Goal: Information Seeking & Learning: Learn about a topic

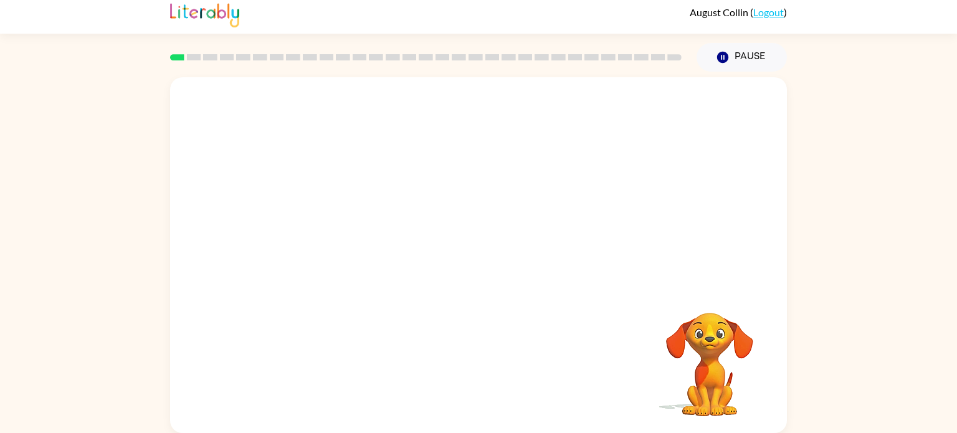
scroll to position [2, 0]
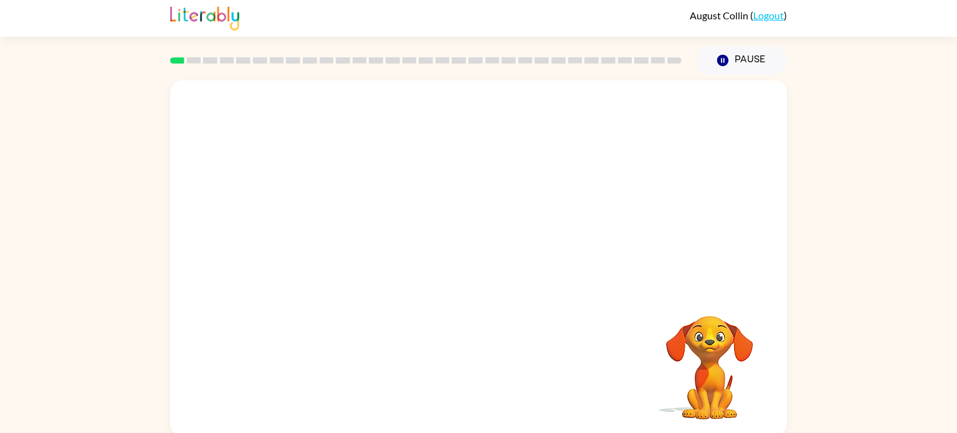
click at [655, 237] on div at bounding box center [478, 184] width 617 height 209
click at [654, 259] on div at bounding box center [478, 184] width 617 height 209
click at [730, 193] on div at bounding box center [478, 184] width 617 height 209
click at [749, 199] on div at bounding box center [478, 184] width 617 height 209
click at [758, 194] on div at bounding box center [478, 184] width 617 height 209
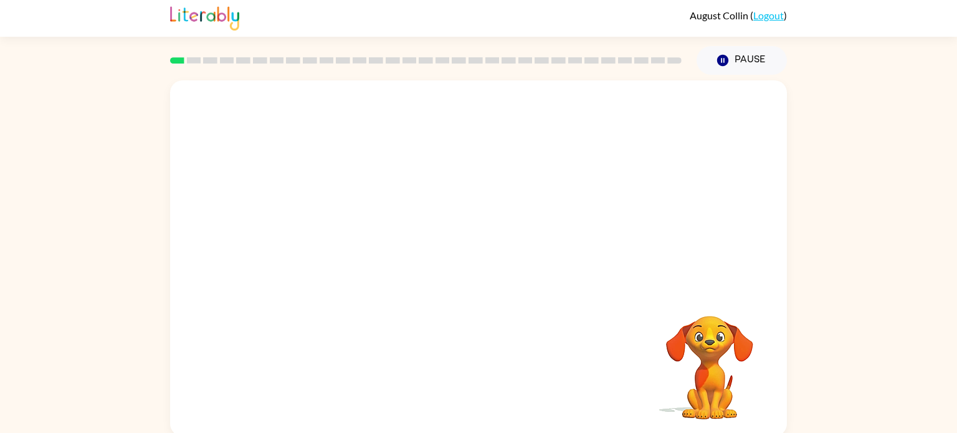
click at [738, 168] on div at bounding box center [478, 184] width 617 height 209
click at [687, 176] on div at bounding box center [478, 184] width 617 height 209
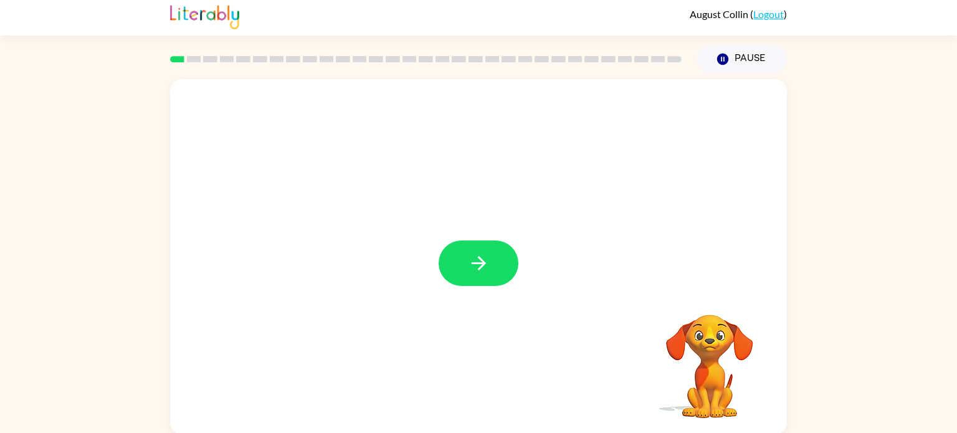
scroll to position [4, 0]
click at [479, 264] on icon "button" at bounding box center [478, 262] width 14 height 14
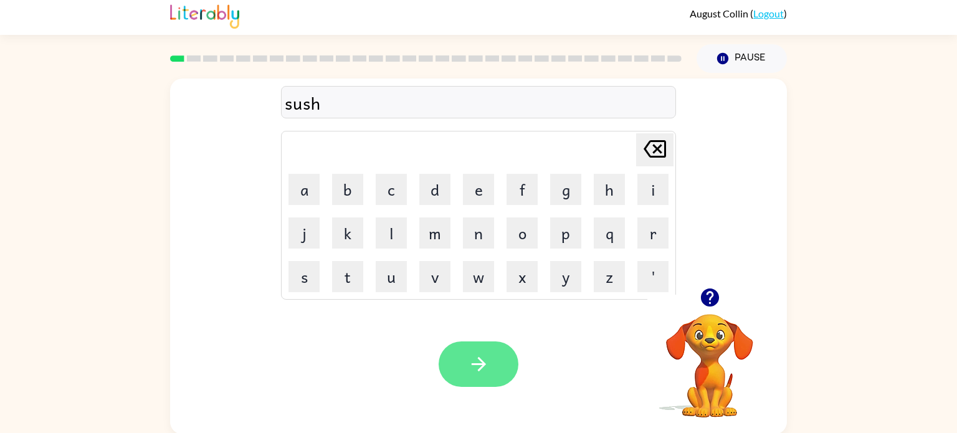
click at [476, 369] on icon "button" at bounding box center [479, 364] width 22 height 22
click at [477, 361] on icon "button" at bounding box center [479, 364] width 22 height 22
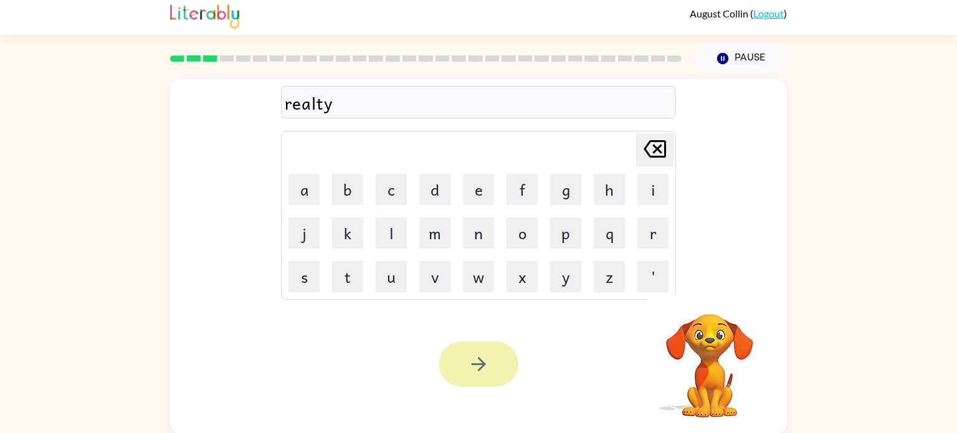
click at [483, 363] on icon "button" at bounding box center [478, 364] width 14 height 14
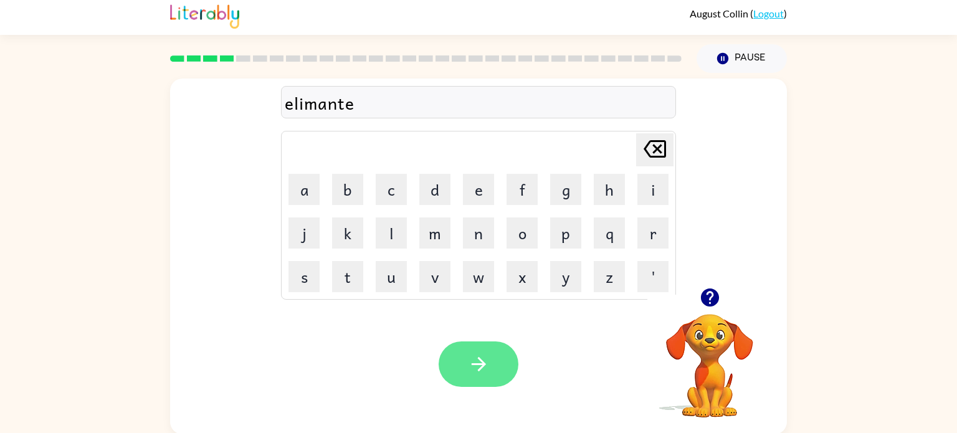
click at [478, 367] on icon "button" at bounding box center [479, 364] width 22 height 22
click at [480, 346] on button "button" at bounding box center [479, 363] width 80 height 45
click at [481, 371] on icon "button" at bounding box center [479, 364] width 22 height 22
click at [487, 365] on icon "button" at bounding box center [479, 364] width 22 height 22
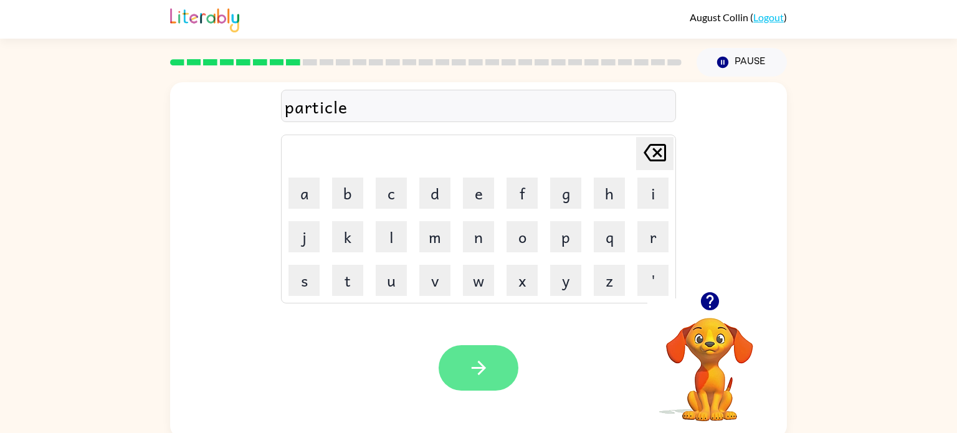
click at [478, 357] on icon "button" at bounding box center [479, 368] width 22 height 22
click at [480, 368] on icon "button" at bounding box center [478, 368] width 14 height 14
click at [473, 371] on icon "button" at bounding box center [479, 368] width 22 height 22
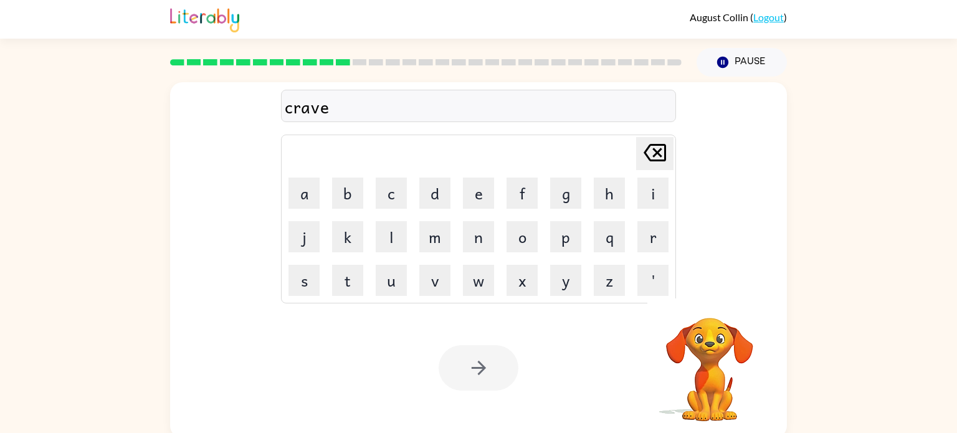
click at [472, 388] on div at bounding box center [479, 367] width 80 height 45
click at [480, 378] on div at bounding box center [479, 367] width 80 height 45
click at [480, 369] on icon "button" at bounding box center [479, 368] width 22 height 22
click at [476, 383] on div at bounding box center [479, 367] width 80 height 45
click at [478, 383] on div at bounding box center [479, 367] width 80 height 45
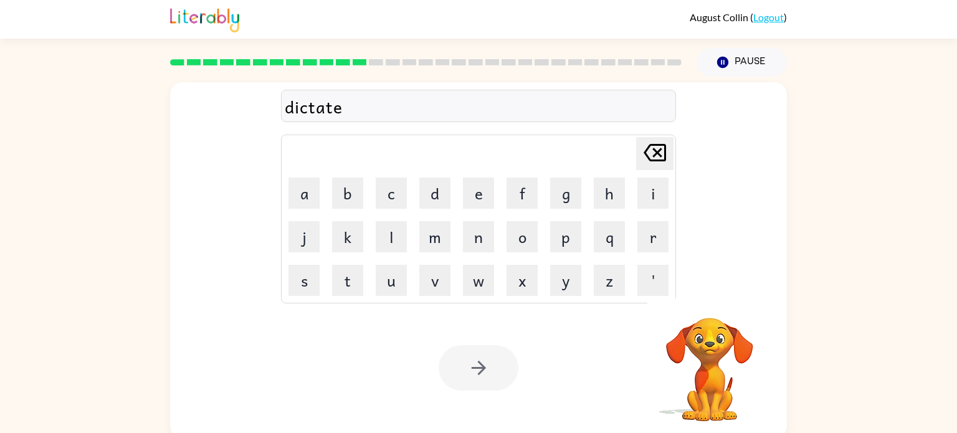
click at [491, 368] on div at bounding box center [479, 367] width 80 height 45
click at [465, 374] on div at bounding box center [479, 367] width 80 height 45
click at [491, 374] on div at bounding box center [479, 367] width 80 height 45
click at [498, 370] on div at bounding box center [479, 367] width 80 height 45
click at [483, 373] on div at bounding box center [479, 367] width 80 height 45
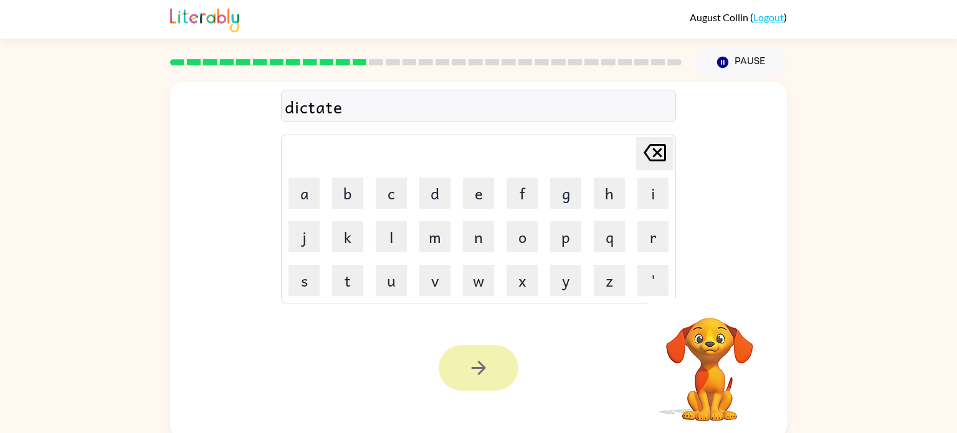
click at [476, 379] on button "button" at bounding box center [479, 367] width 80 height 45
click at [464, 386] on div at bounding box center [479, 367] width 80 height 45
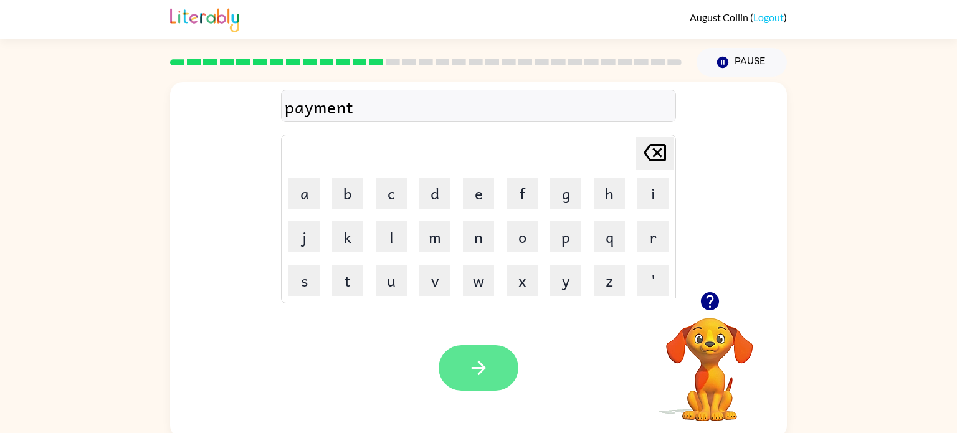
click at [474, 371] on icon "button" at bounding box center [479, 368] width 22 height 22
click at [478, 381] on button "button" at bounding box center [479, 367] width 80 height 45
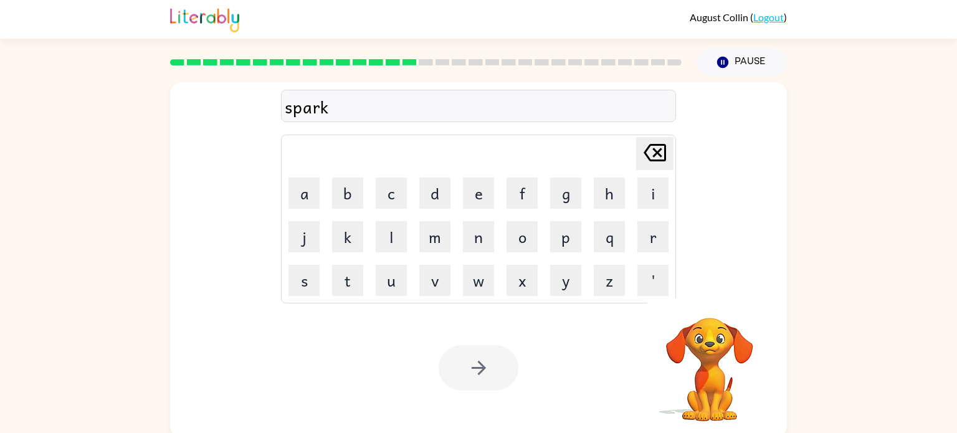
click at [483, 419] on div "Your browser must support playing .mp4 files to use Literably. Please try using…" at bounding box center [478, 368] width 617 height 140
click at [478, 363] on div at bounding box center [479, 367] width 80 height 45
click at [477, 373] on div at bounding box center [479, 367] width 80 height 45
click at [478, 381] on div at bounding box center [479, 367] width 80 height 45
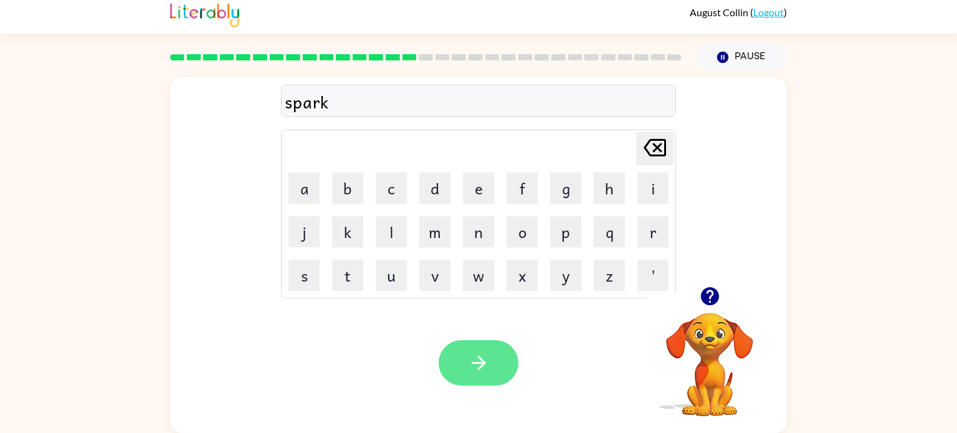
click at [498, 361] on button "button" at bounding box center [479, 362] width 80 height 45
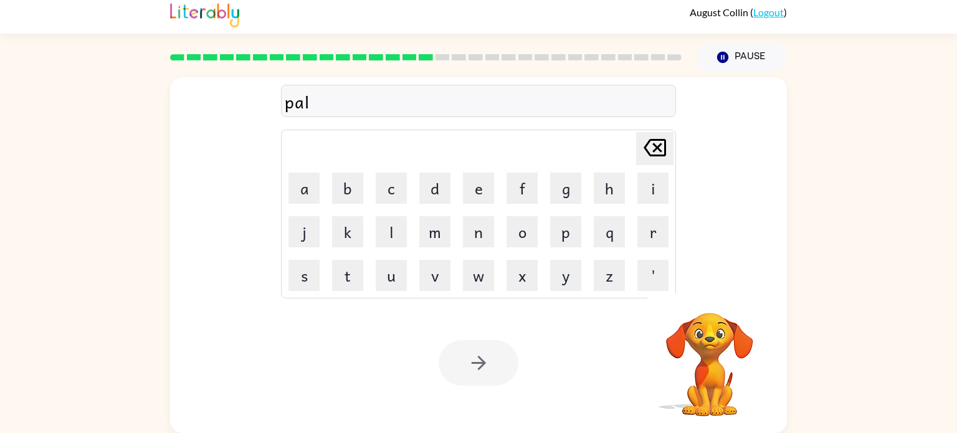
click at [483, 366] on div at bounding box center [479, 362] width 80 height 45
click at [484, 363] on div at bounding box center [479, 362] width 80 height 45
click at [498, 356] on div at bounding box center [479, 362] width 80 height 45
click at [469, 378] on div at bounding box center [479, 362] width 80 height 45
click at [496, 366] on div at bounding box center [479, 362] width 80 height 45
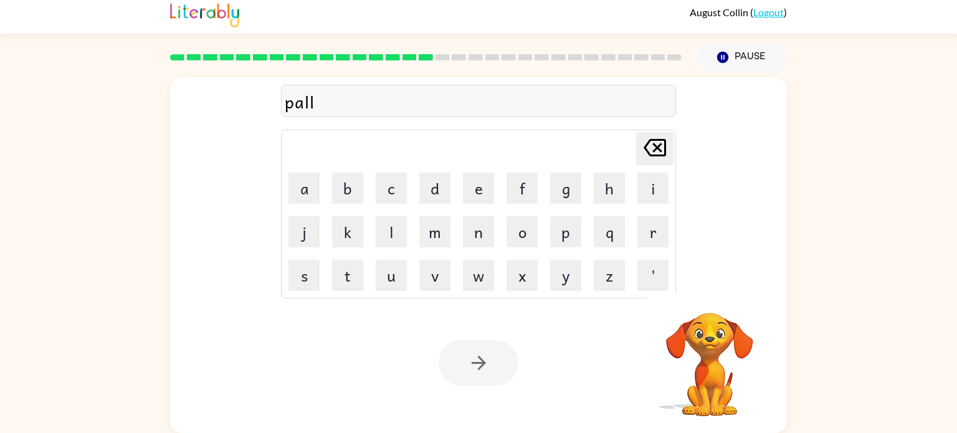
click at [500, 369] on div at bounding box center [479, 362] width 80 height 45
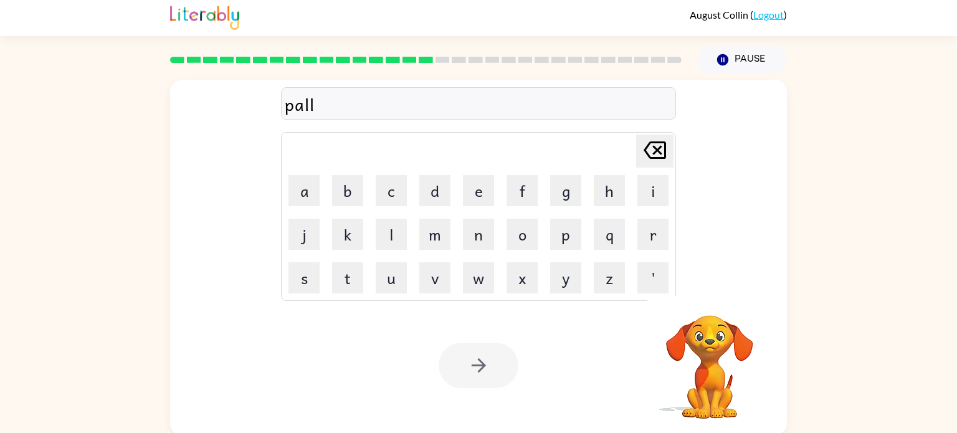
scroll to position [0, 0]
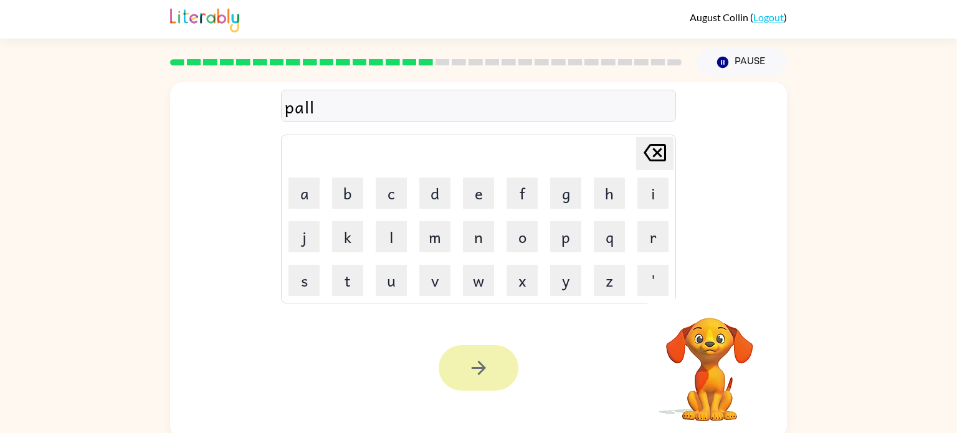
click at [504, 365] on button "button" at bounding box center [479, 367] width 80 height 45
click at [493, 385] on div at bounding box center [479, 367] width 80 height 45
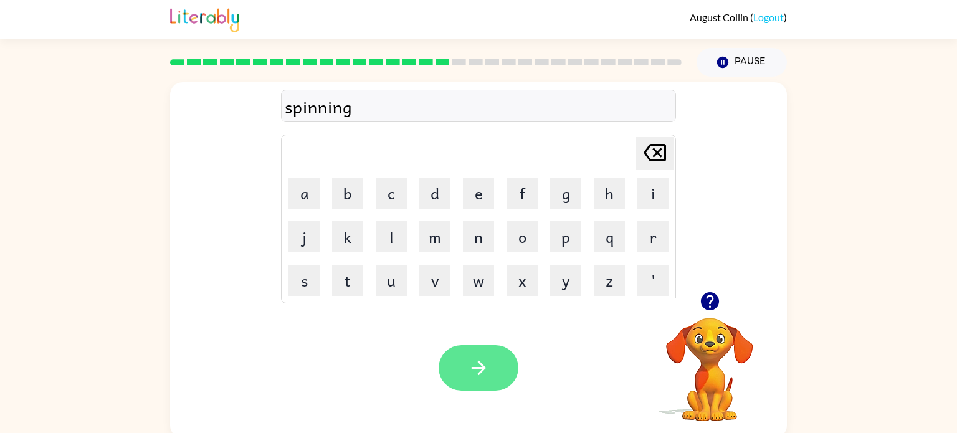
click at [490, 345] on button "button" at bounding box center [479, 367] width 80 height 45
click at [474, 356] on button "button" at bounding box center [479, 367] width 80 height 45
click at [466, 373] on button "button" at bounding box center [479, 367] width 80 height 45
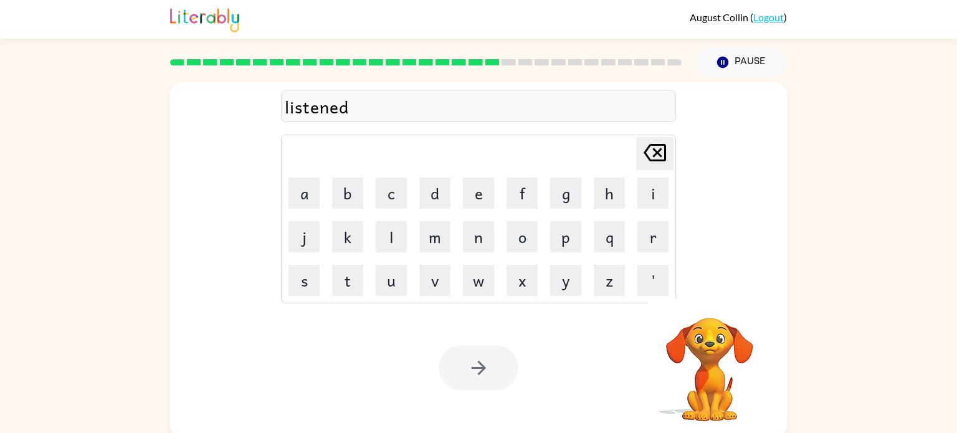
click at [485, 381] on div at bounding box center [479, 367] width 80 height 45
click at [481, 369] on div at bounding box center [479, 367] width 80 height 45
click at [490, 373] on button "button" at bounding box center [479, 367] width 80 height 45
click at [487, 372] on div at bounding box center [479, 367] width 80 height 45
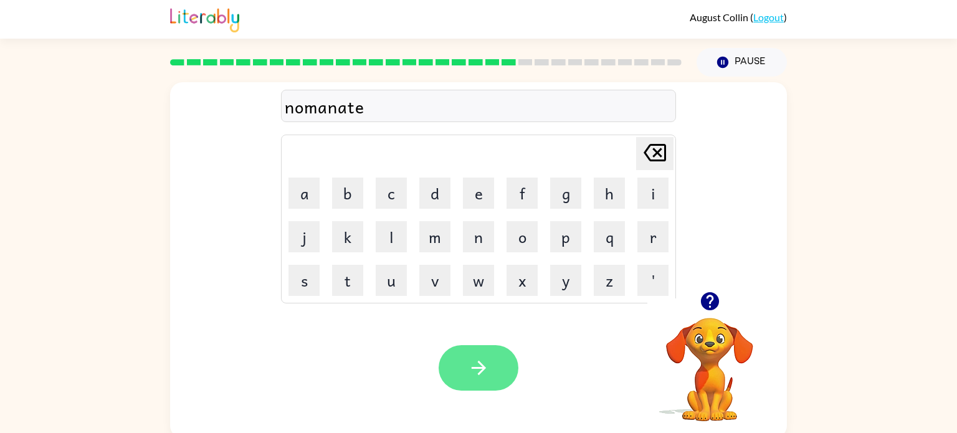
click at [492, 374] on button "button" at bounding box center [479, 367] width 80 height 45
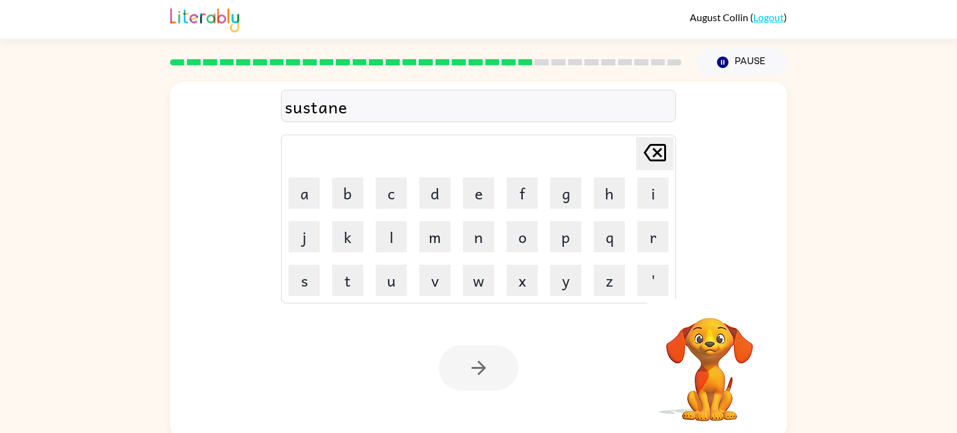
click at [482, 373] on div at bounding box center [479, 367] width 80 height 45
click at [485, 378] on div at bounding box center [479, 367] width 80 height 45
click at [490, 359] on div at bounding box center [479, 367] width 80 height 45
click at [476, 376] on icon "button" at bounding box center [479, 368] width 22 height 22
click at [468, 392] on div "Your browser must support playing .mp4 files to use Literably. Please try using…" at bounding box center [478, 368] width 617 height 140
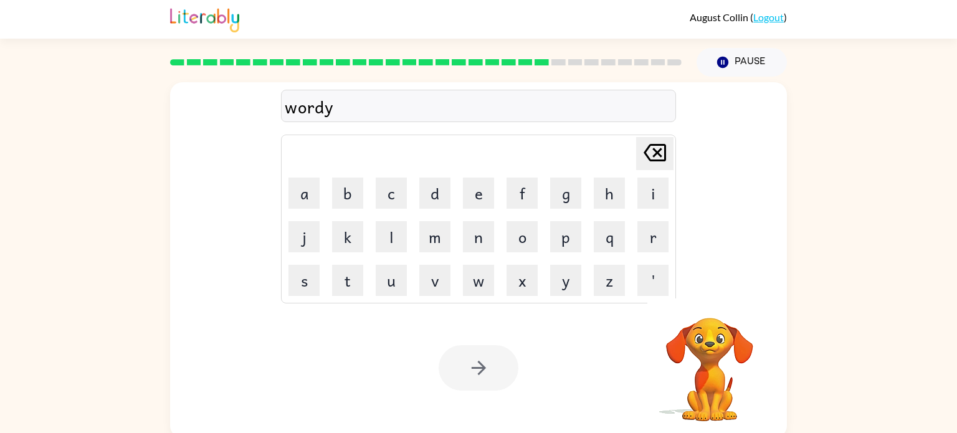
click at [488, 361] on div at bounding box center [479, 367] width 80 height 45
click at [478, 371] on div at bounding box center [479, 367] width 80 height 45
click at [472, 365] on div at bounding box center [479, 367] width 80 height 45
click at [473, 361] on icon "button" at bounding box center [479, 368] width 22 height 22
click at [471, 366] on div at bounding box center [479, 367] width 80 height 45
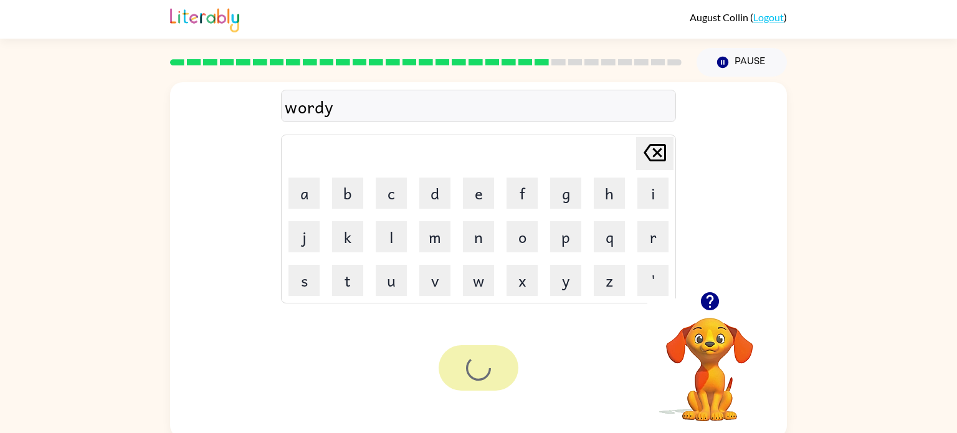
click at [477, 380] on div at bounding box center [479, 367] width 80 height 45
click at [484, 369] on div at bounding box center [479, 367] width 80 height 45
click at [485, 376] on icon "button" at bounding box center [479, 368] width 22 height 22
click at [473, 378] on div at bounding box center [479, 367] width 80 height 45
click at [483, 371] on div at bounding box center [479, 367] width 80 height 45
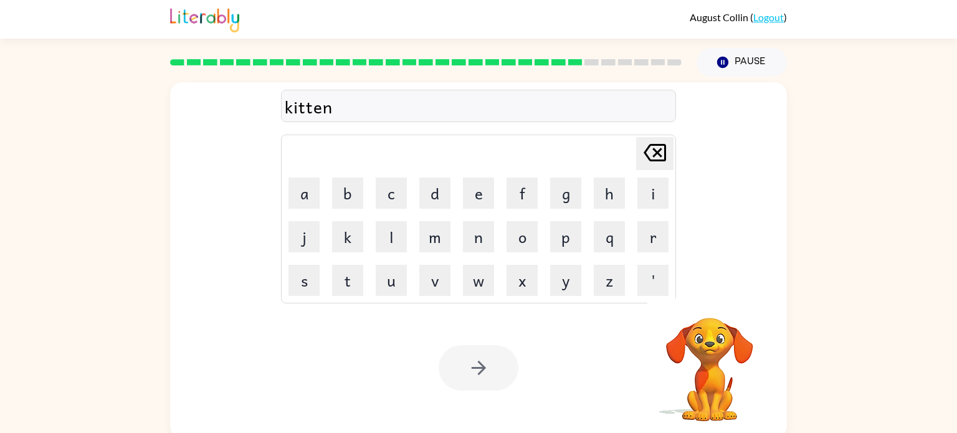
click at [506, 358] on div at bounding box center [479, 367] width 80 height 45
click at [478, 373] on div at bounding box center [479, 367] width 80 height 45
click at [496, 364] on button "button" at bounding box center [479, 367] width 80 height 45
click at [491, 359] on div at bounding box center [479, 367] width 80 height 45
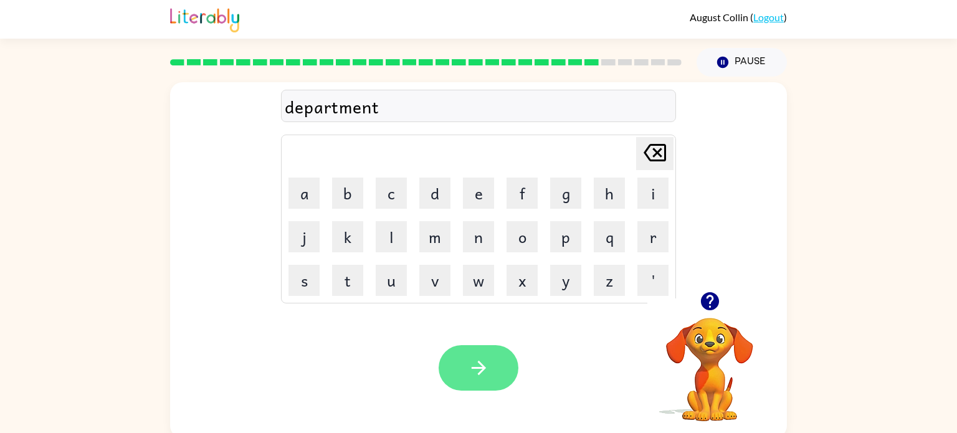
click at [464, 376] on button "button" at bounding box center [479, 367] width 80 height 45
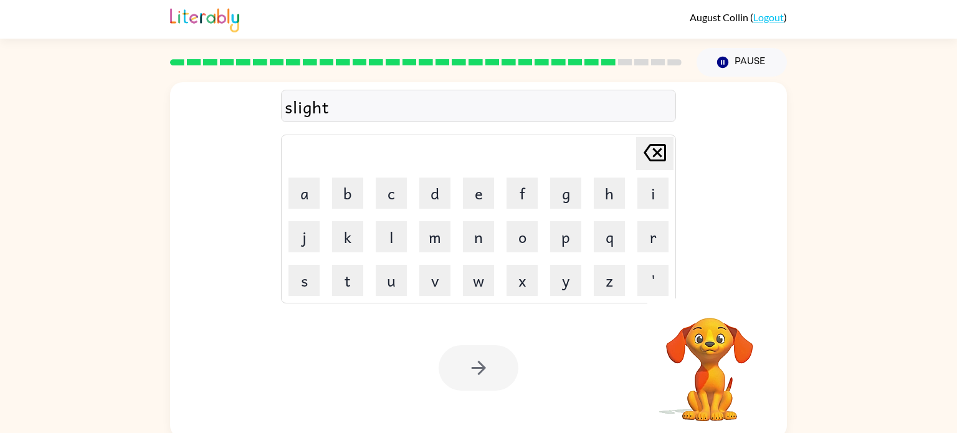
click at [494, 378] on div at bounding box center [479, 367] width 80 height 45
click at [487, 374] on div at bounding box center [479, 367] width 80 height 45
click at [483, 359] on div at bounding box center [479, 367] width 80 height 45
click at [481, 367] on div at bounding box center [479, 367] width 80 height 45
click at [485, 362] on div at bounding box center [479, 367] width 80 height 45
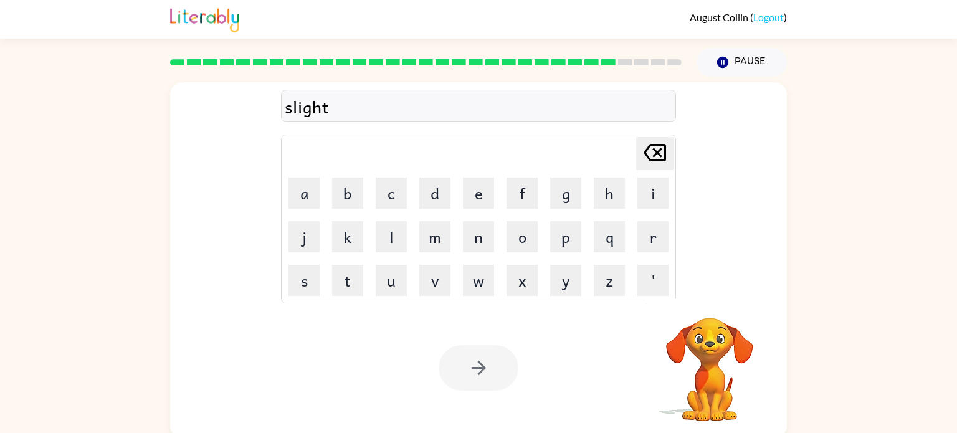
click at [488, 357] on div at bounding box center [479, 367] width 80 height 45
click at [483, 366] on div at bounding box center [479, 367] width 80 height 45
click at [491, 359] on div at bounding box center [479, 367] width 80 height 45
click at [486, 358] on div at bounding box center [479, 367] width 80 height 45
click at [478, 384] on div at bounding box center [479, 367] width 80 height 45
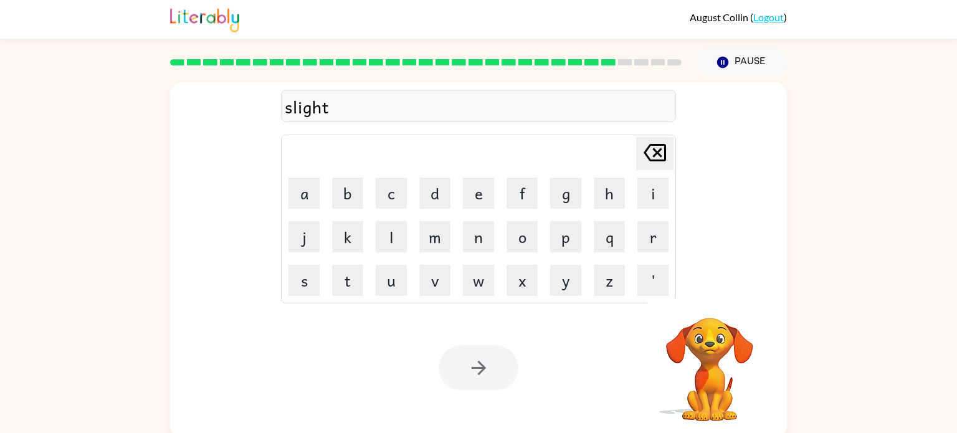
click at [488, 361] on div at bounding box center [479, 367] width 80 height 45
click at [478, 371] on div at bounding box center [479, 367] width 80 height 45
click at [495, 376] on button "button" at bounding box center [479, 367] width 80 height 45
click at [493, 355] on div at bounding box center [479, 367] width 80 height 45
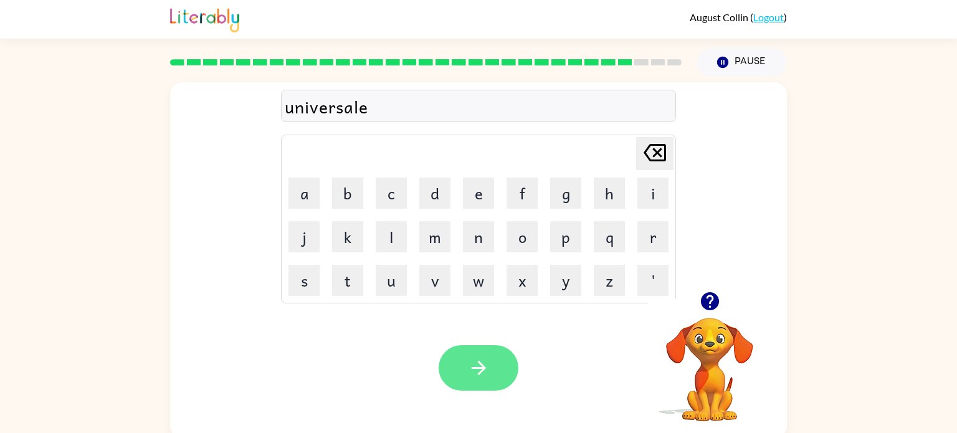
click at [485, 359] on icon "button" at bounding box center [479, 368] width 22 height 22
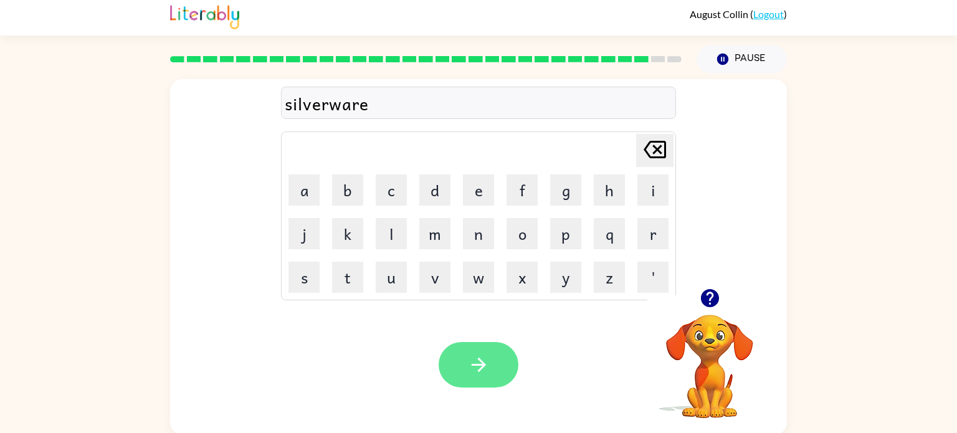
click at [480, 369] on icon "button" at bounding box center [478, 365] width 14 height 14
click at [476, 379] on button "button" at bounding box center [479, 364] width 80 height 45
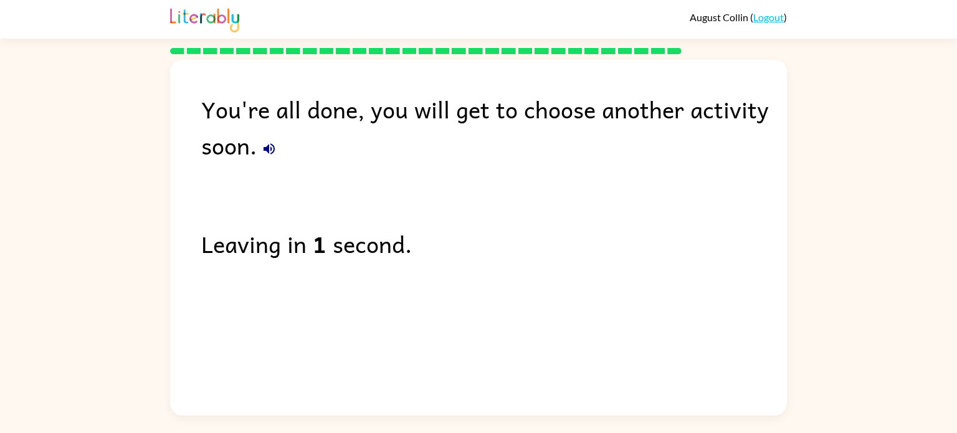
click at [265, 150] on icon "button" at bounding box center [269, 148] width 11 height 11
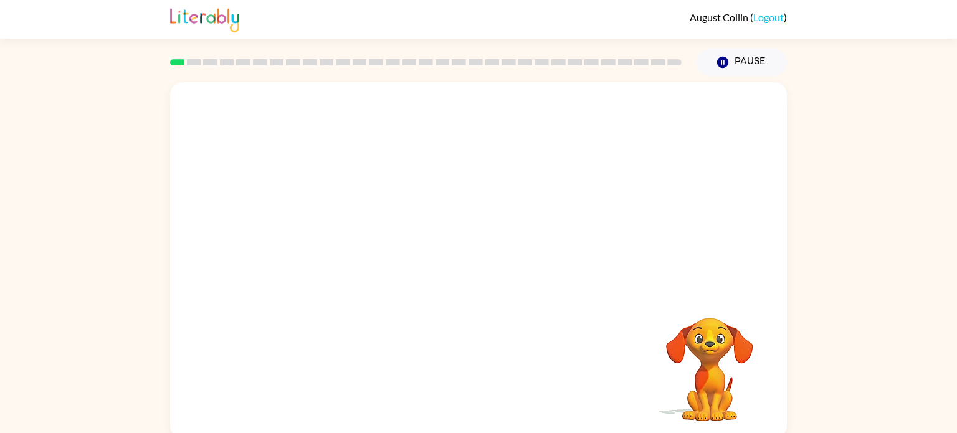
click at [326, 234] on video "Your browser must support playing .mp4 files to use Literably. Please try using…" at bounding box center [478, 186] width 617 height 209
drag, startPoint x: 340, startPoint y: 229, endPoint x: 411, endPoint y: 127, distance: 124.1
click at [411, 127] on video "Your browser must support playing .mp4 files to use Literably. Please try using…" at bounding box center [478, 186] width 617 height 209
drag, startPoint x: 343, startPoint y: 240, endPoint x: 578, endPoint y: -6, distance: 340.2
click at [578, 0] on html "August Collin ( Logout ) Pause Pause Your browser must support playing .mp4 fil…" at bounding box center [478, 219] width 957 height 438
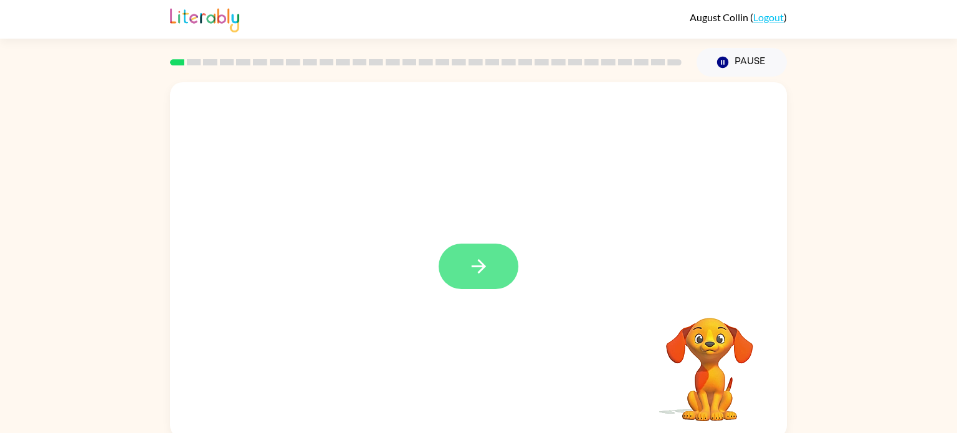
click at [482, 277] on icon "button" at bounding box center [479, 266] width 22 height 22
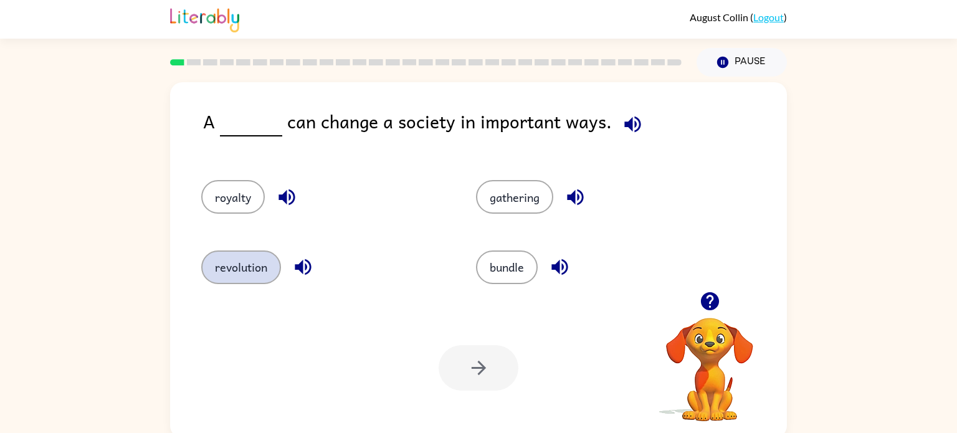
click at [249, 277] on button "revolution" at bounding box center [241, 267] width 80 height 34
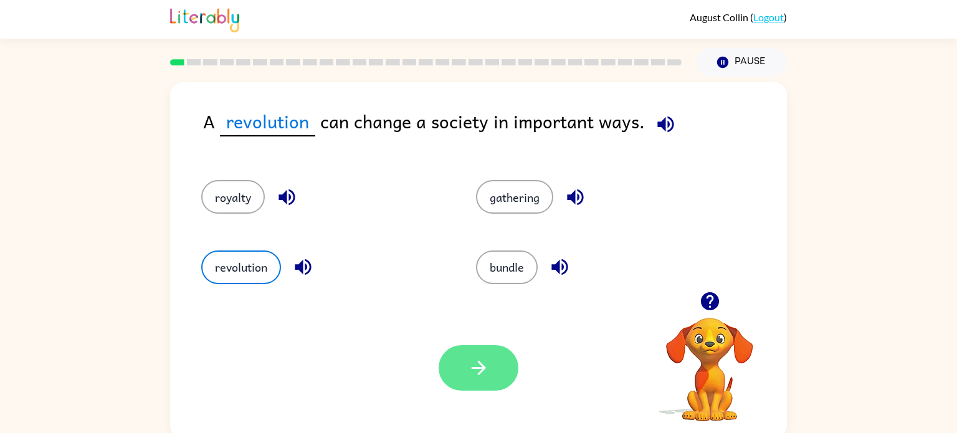
click at [484, 350] on button "button" at bounding box center [479, 367] width 80 height 45
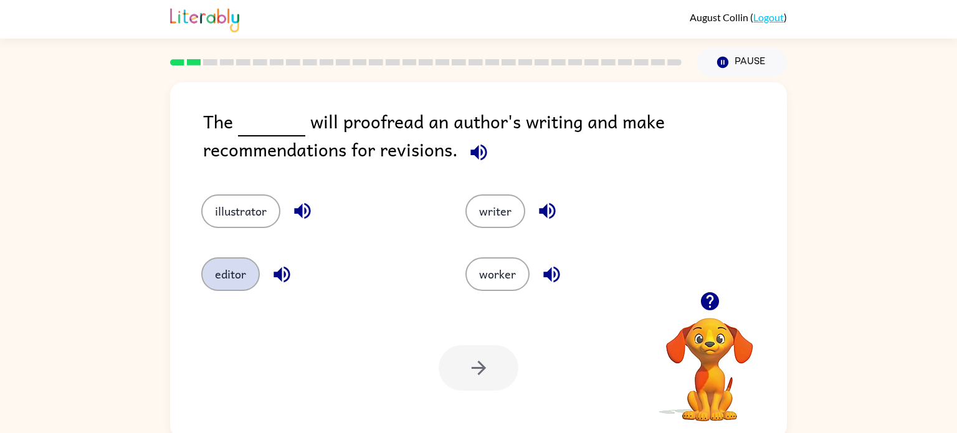
click at [237, 268] on button "editor" at bounding box center [230, 274] width 59 height 34
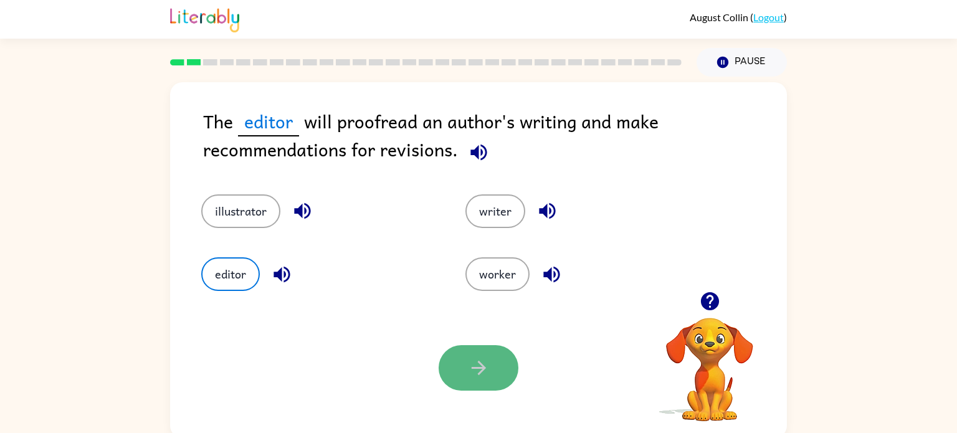
click at [476, 376] on icon "button" at bounding box center [479, 368] width 22 height 22
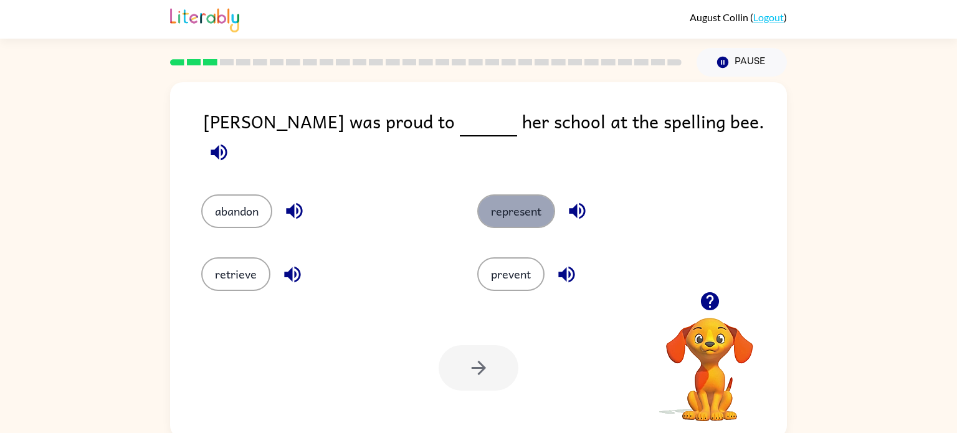
click at [511, 207] on button "represent" at bounding box center [516, 211] width 78 height 34
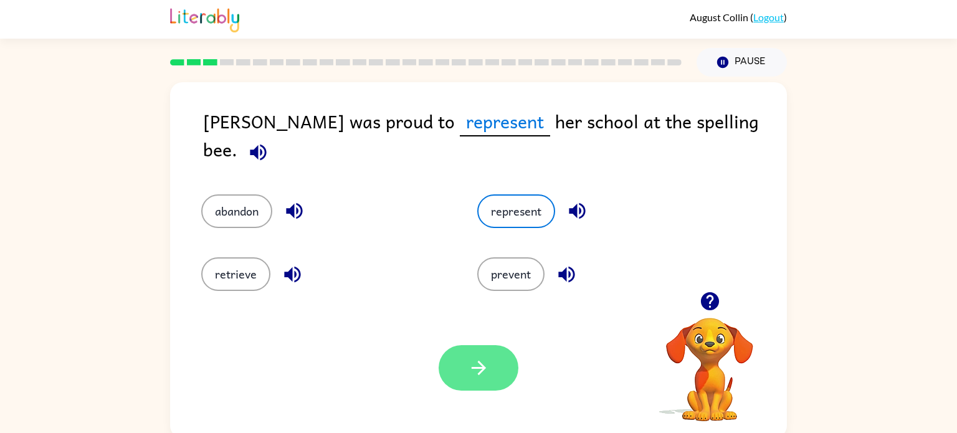
click at [468, 358] on icon "button" at bounding box center [479, 368] width 22 height 22
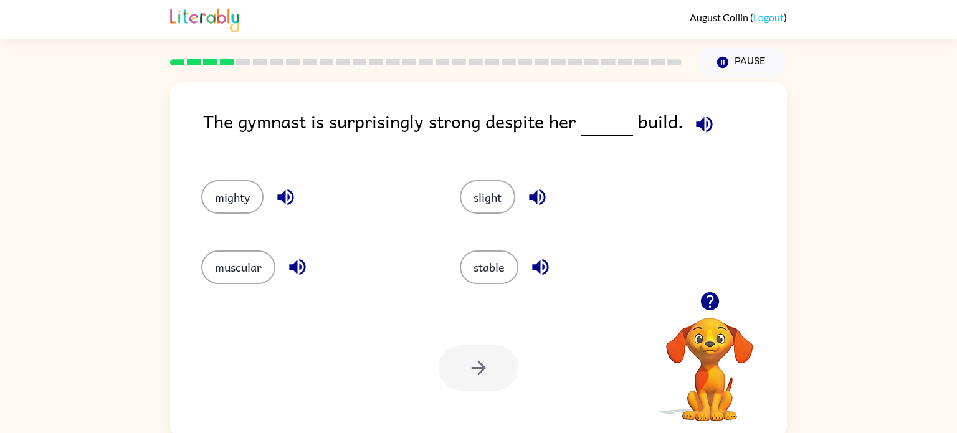
click at [483, 224] on div "slight" at bounding box center [565, 191] width 259 height 70
click at [504, 198] on button "slight" at bounding box center [487, 197] width 55 height 34
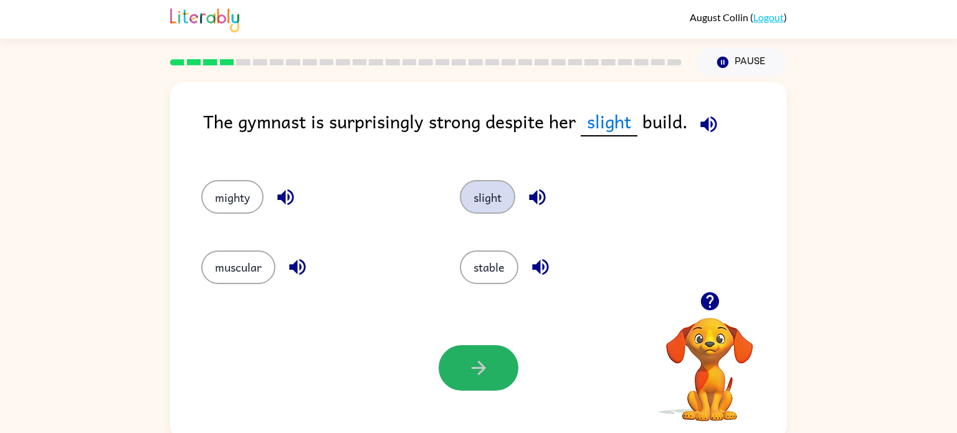
scroll to position [5, 0]
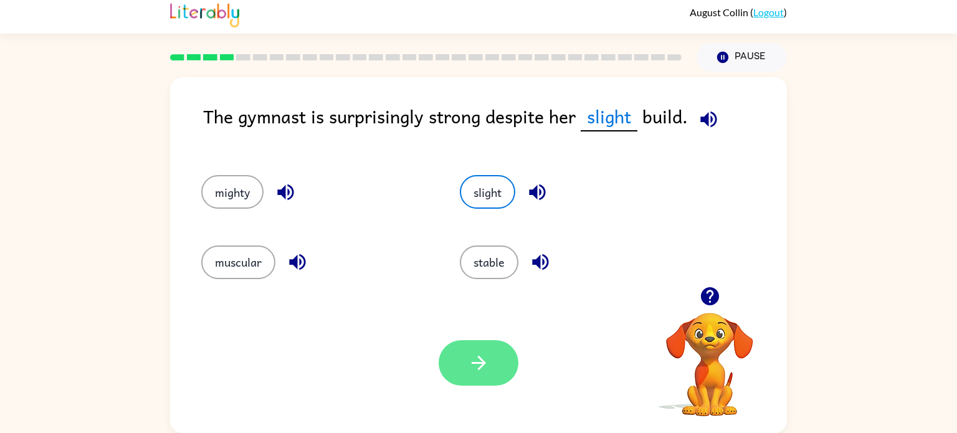
click at [491, 376] on button "button" at bounding box center [479, 362] width 80 height 45
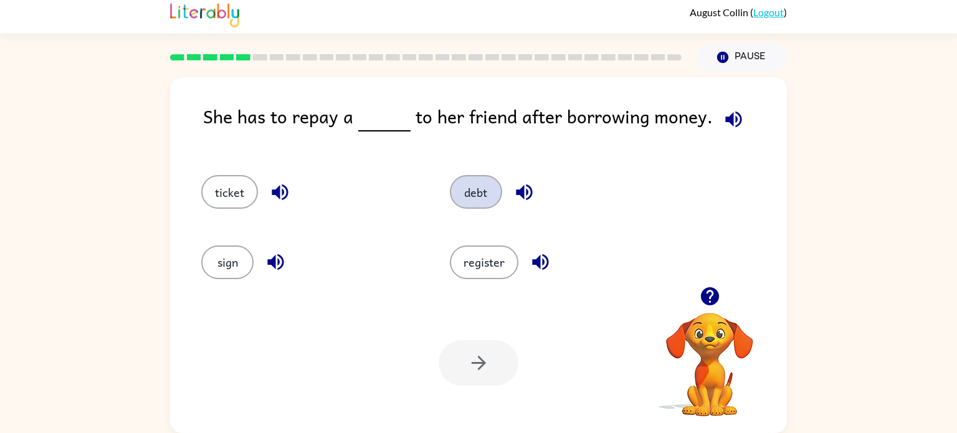
click at [483, 205] on button "debt" at bounding box center [476, 192] width 52 height 34
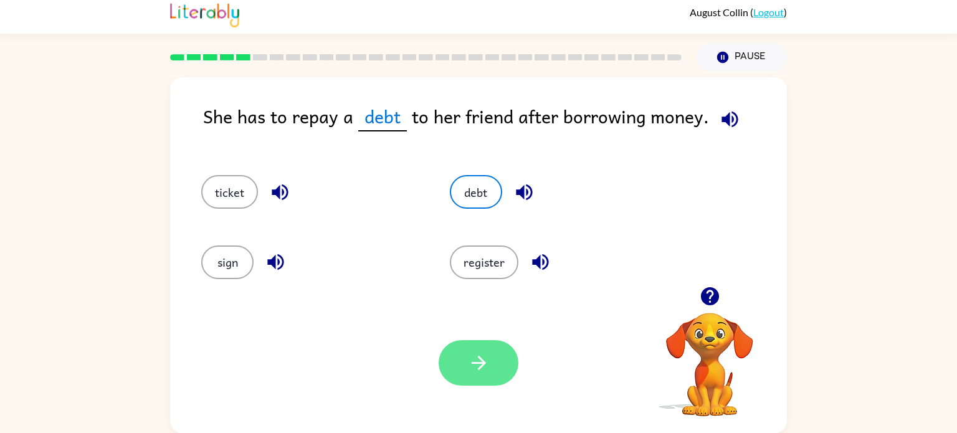
click at [478, 352] on icon "button" at bounding box center [479, 363] width 22 height 22
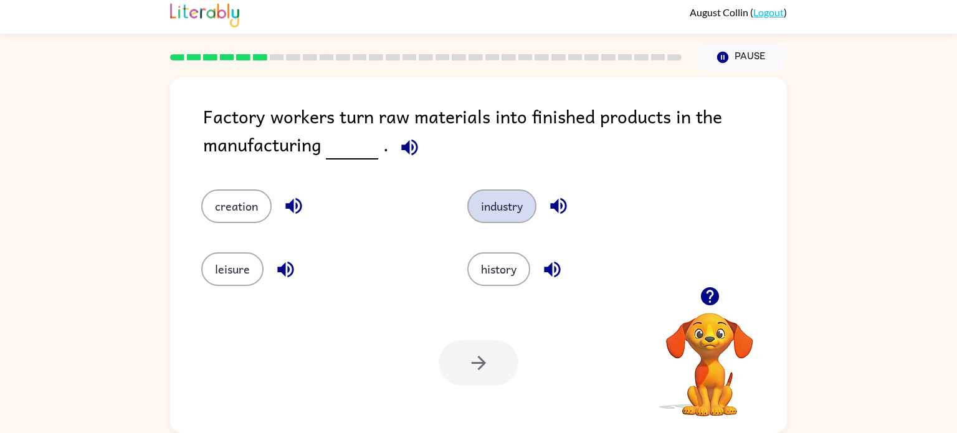
click at [513, 207] on button "industry" at bounding box center [501, 206] width 69 height 34
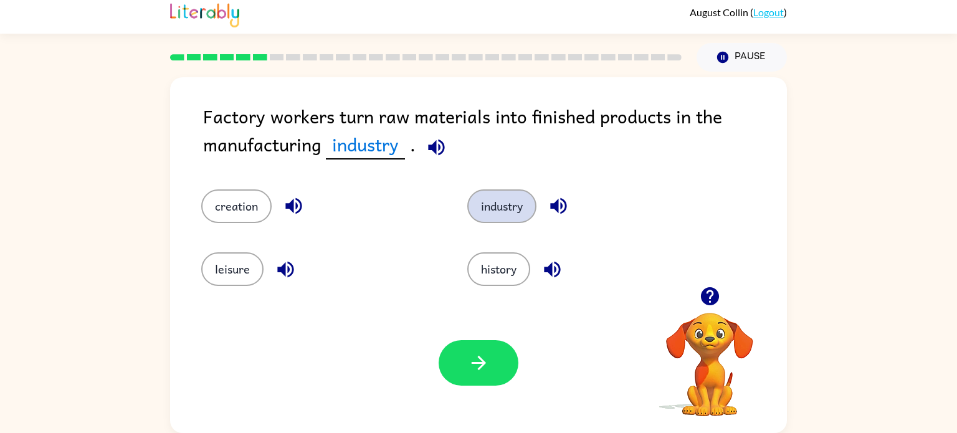
scroll to position [0, 0]
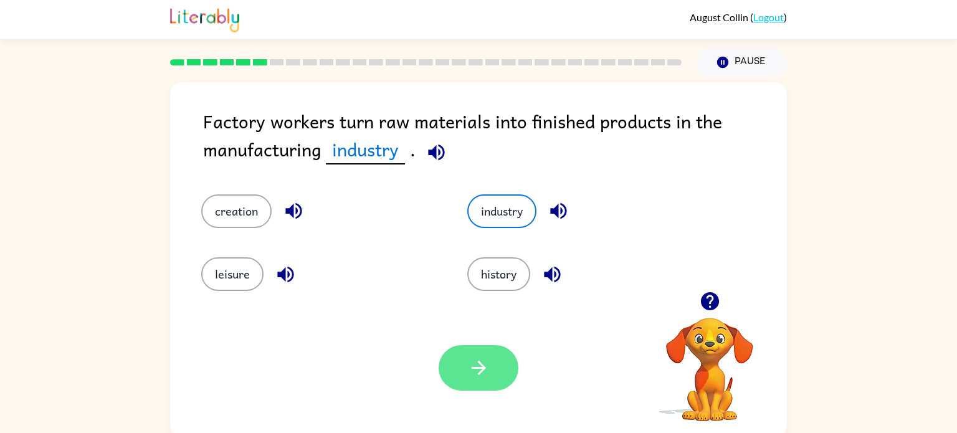
click at [483, 355] on button "button" at bounding box center [479, 367] width 80 height 45
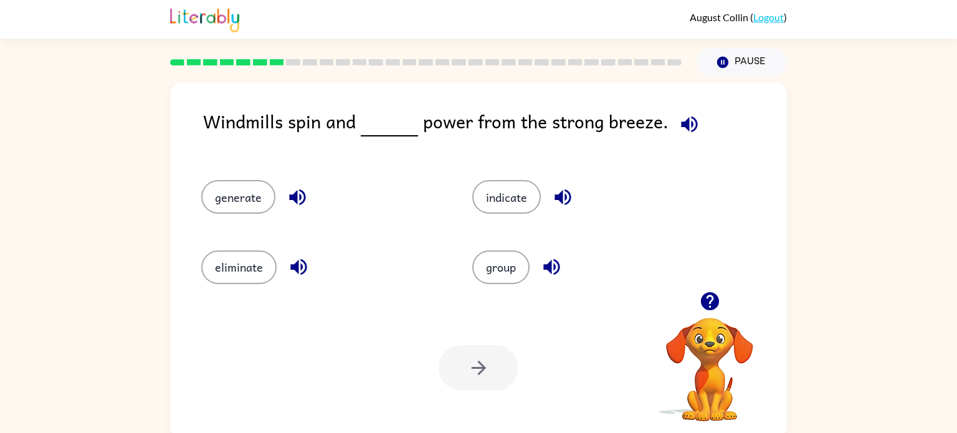
click at [250, 166] on div "generate" at bounding box center [313, 191] width 271 height 70
click at [210, 205] on button "generate" at bounding box center [238, 197] width 74 height 34
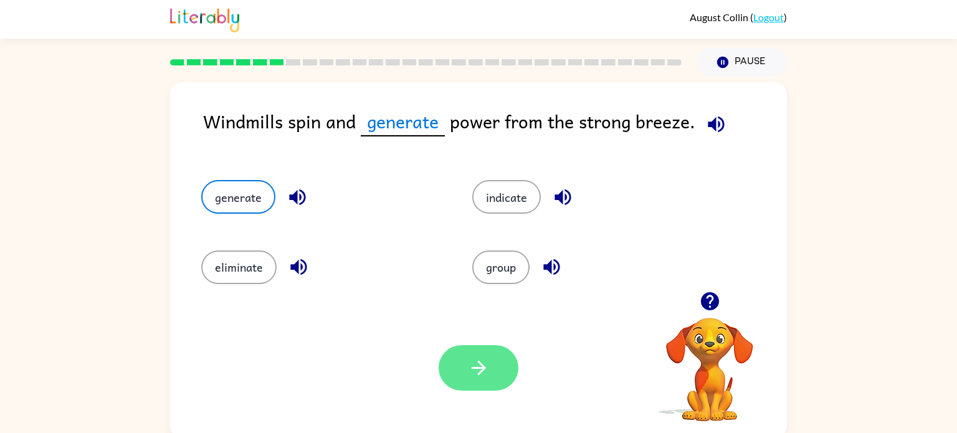
click at [473, 374] on icon "button" at bounding box center [479, 368] width 22 height 22
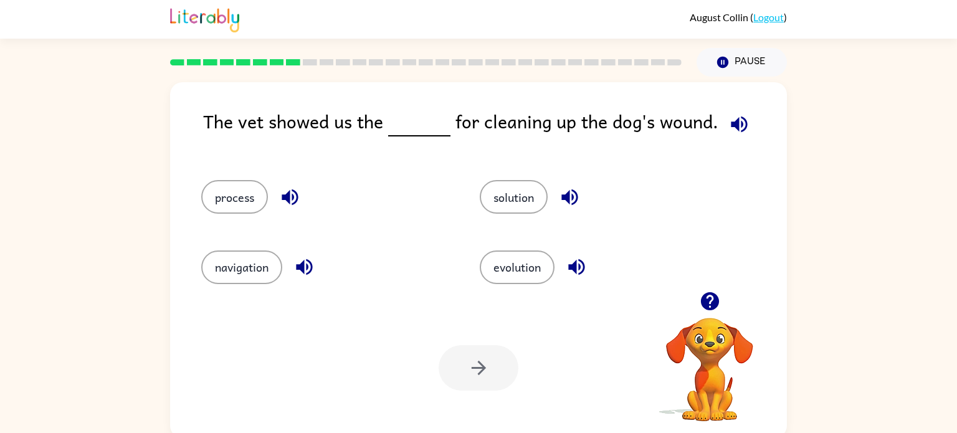
click at [252, 224] on div "process" at bounding box center [317, 191] width 278 height 70
click at [229, 212] on button "process" at bounding box center [234, 197] width 67 height 34
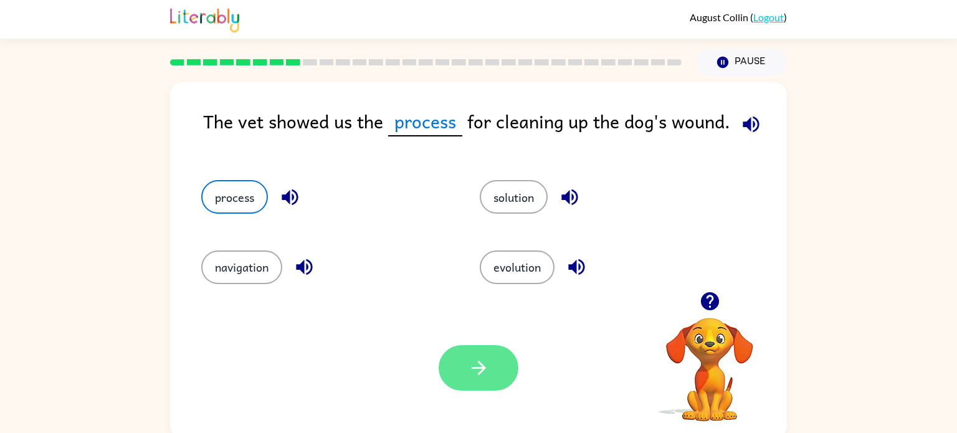
click at [478, 359] on icon "button" at bounding box center [479, 368] width 22 height 22
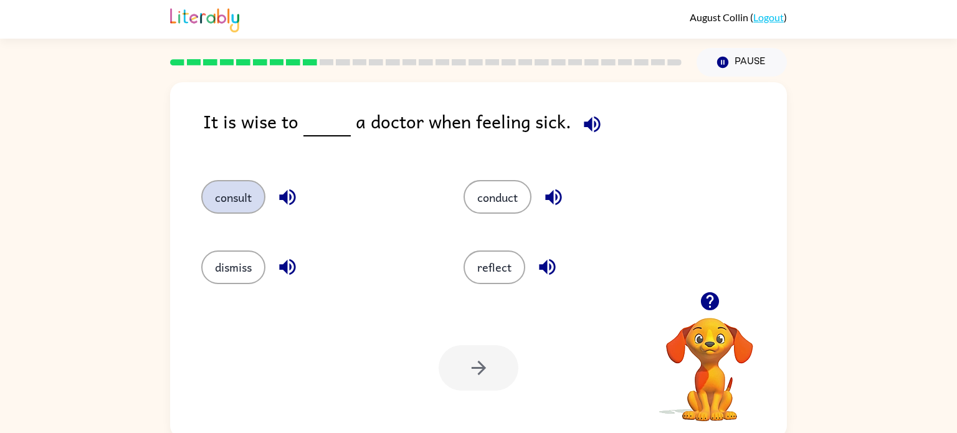
click at [232, 202] on button "consult" at bounding box center [233, 197] width 64 height 34
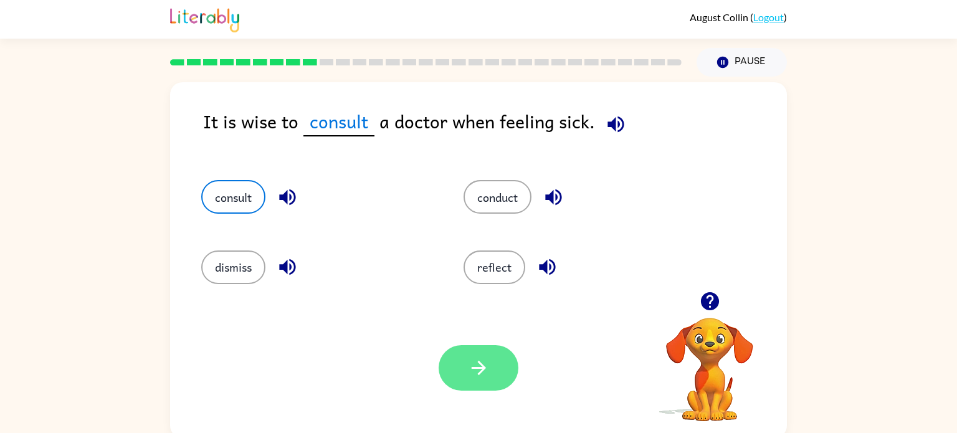
click at [483, 365] on icon "button" at bounding box center [479, 368] width 22 height 22
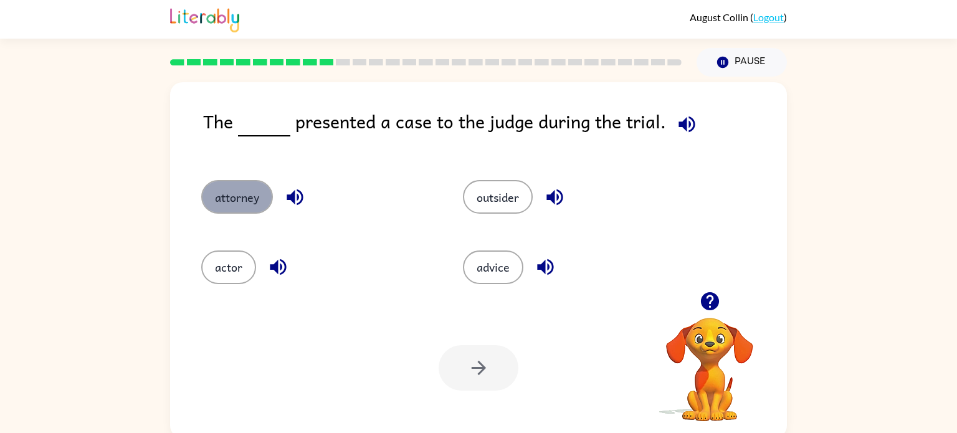
click at [219, 196] on button "attorney" at bounding box center [237, 197] width 72 height 34
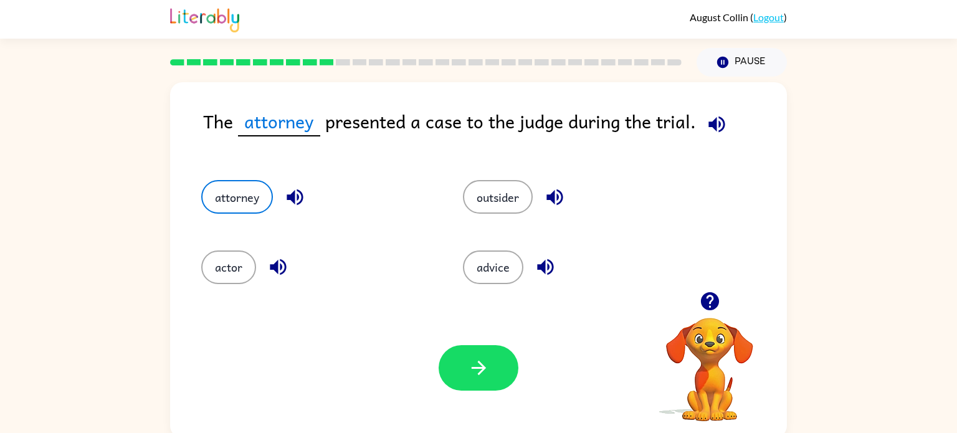
click at [419, 378] on div "Your browser must support playing .mp4 files to use Literably. Please try using…" at bounding box center [478, 368] width 617 height 140
click at [457, 366] on button "button" at bounding box center [479, 367] width 80 height 45
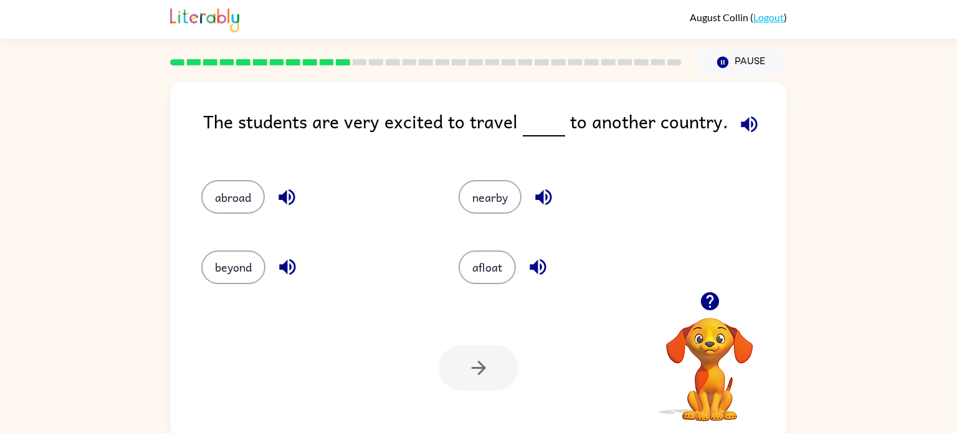
click at [261, 169] on div "abroad" at bounding box center [306, 191] width 257 height 70
click at [245, 190] on button "abroad" at bounding box center [233, 197] width 64 height 34
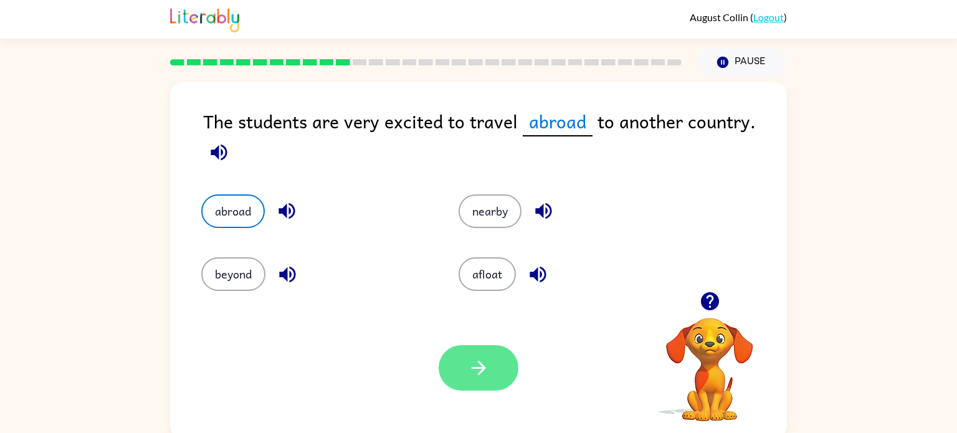
click at [464, 371] on button "button" at bounding box center [479, 367] width 80 height 45
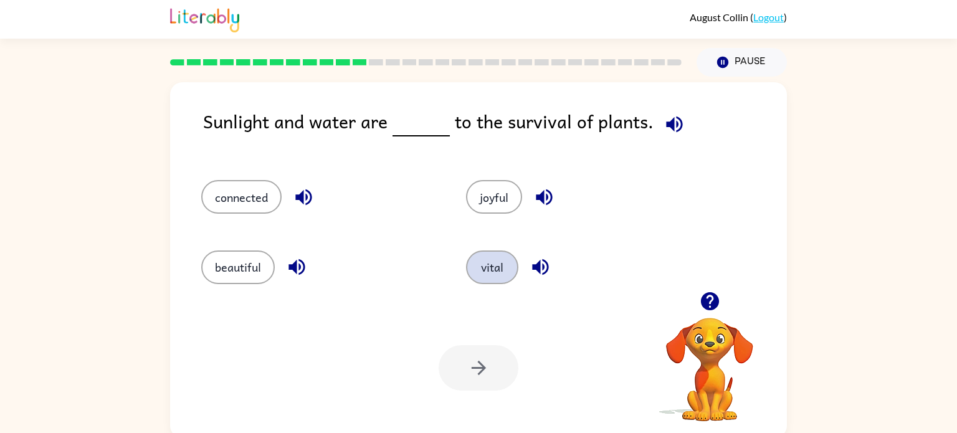
click at [508, 265] on button "vital" at bounding box center [492, 267] width 52 height 34
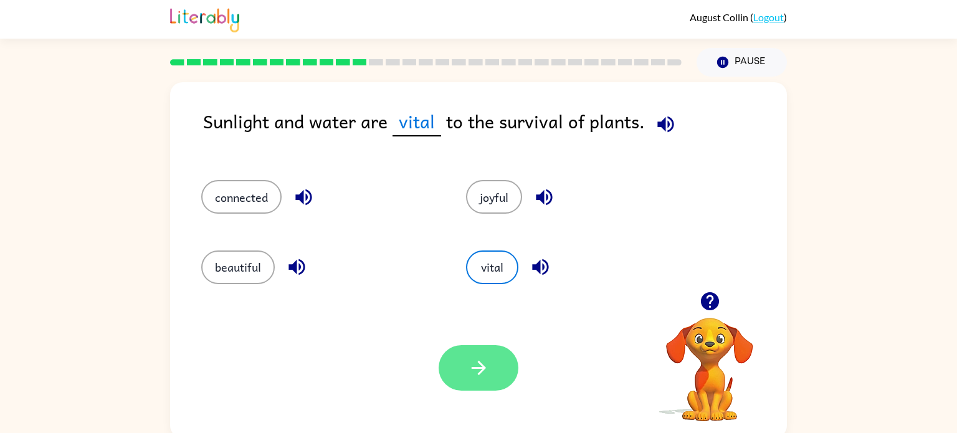
click at [462, 373] on button "button" at bounding box center [479, 367] width 80 height 45
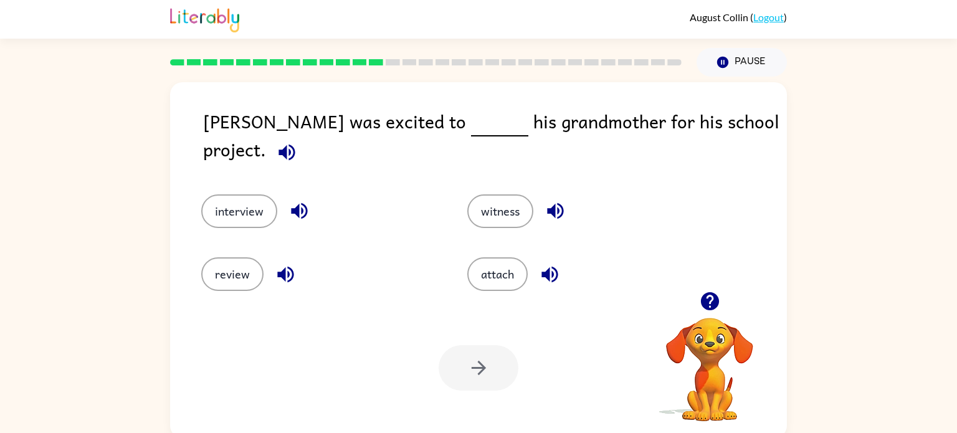
click at [234, 226] on div "interview" at bounding box center [311, 202] width 266 height 63
click at [237, 207] on button "interview" at bounding box center [239, 211] width 76 height 34
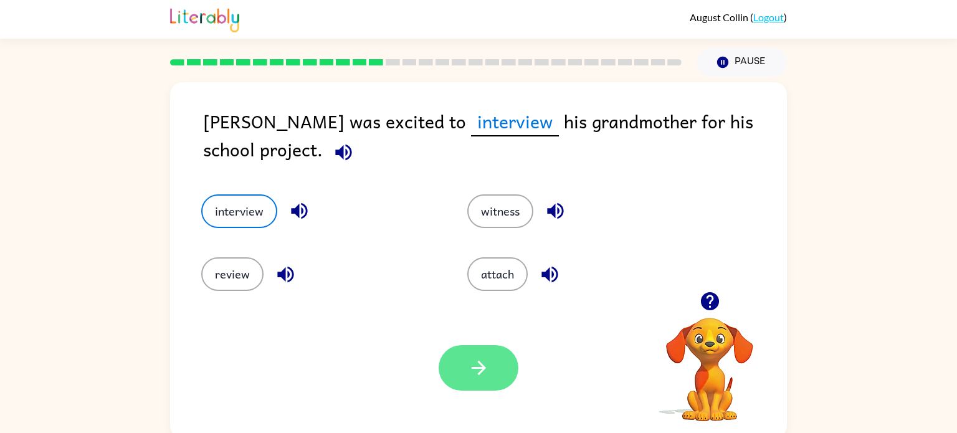
click at [486, 379] on button "button" at bounding box center [479, 367] width 80 height 45
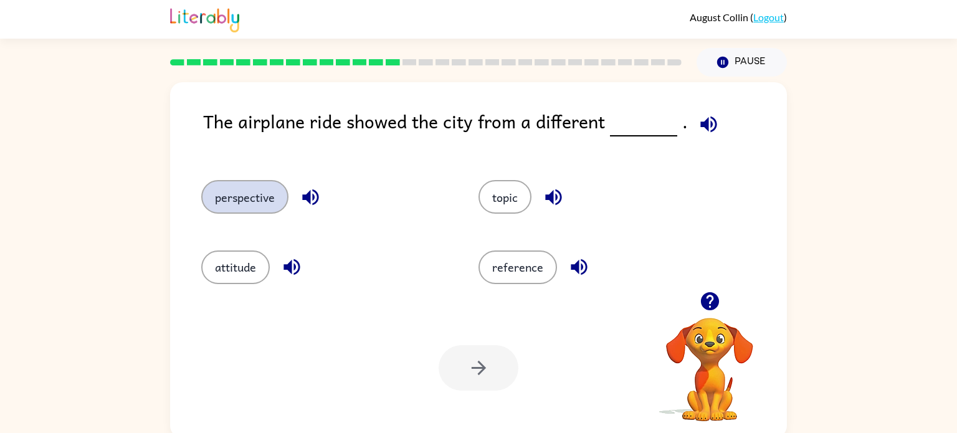
click at [271, 213] on button "perspective" at bounding box center [244, 197] width 87 height 34
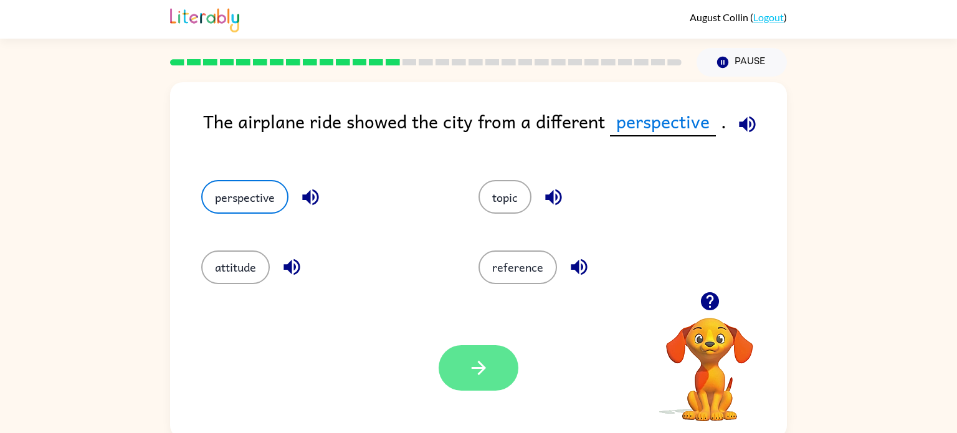
click at [487, 364] on icon "button" at bounding box center [479, 368] width 22 height 22
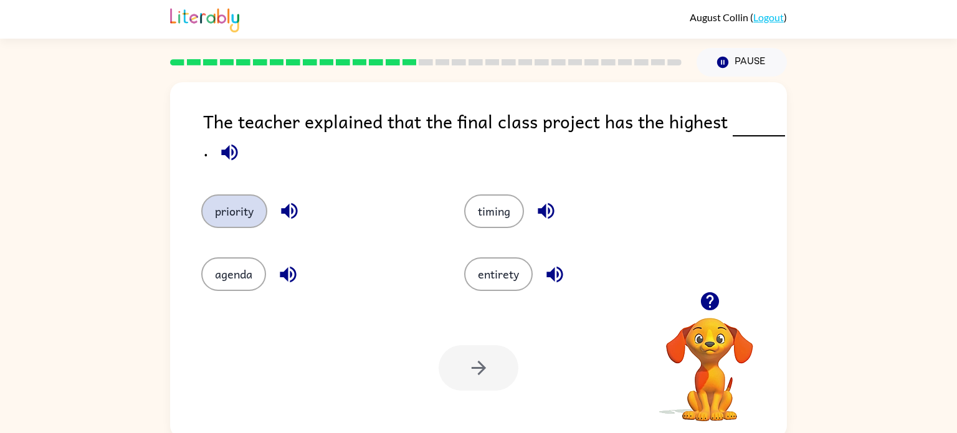
click at [249, 226] on button "priority" at bounding box center [234, 211] width 66 height 34
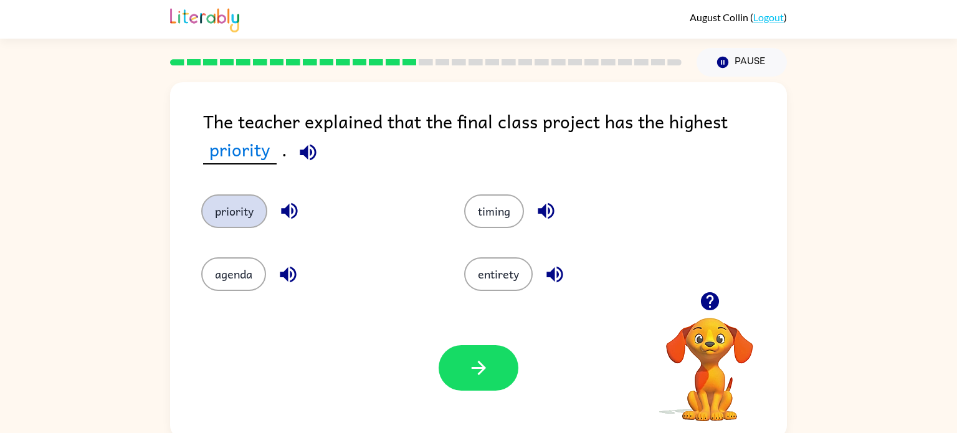
scroll to position [5, 0]
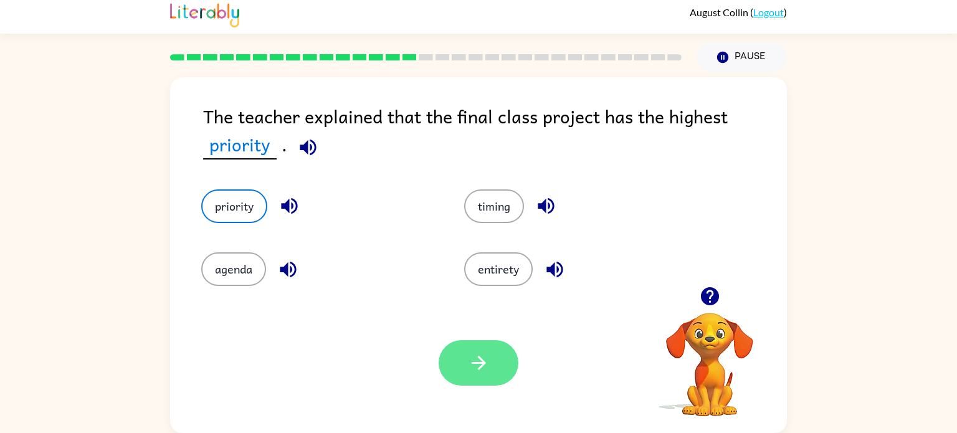
click at [502, 384] on button "button" at bounding box center [479, 362] width 80 height 45
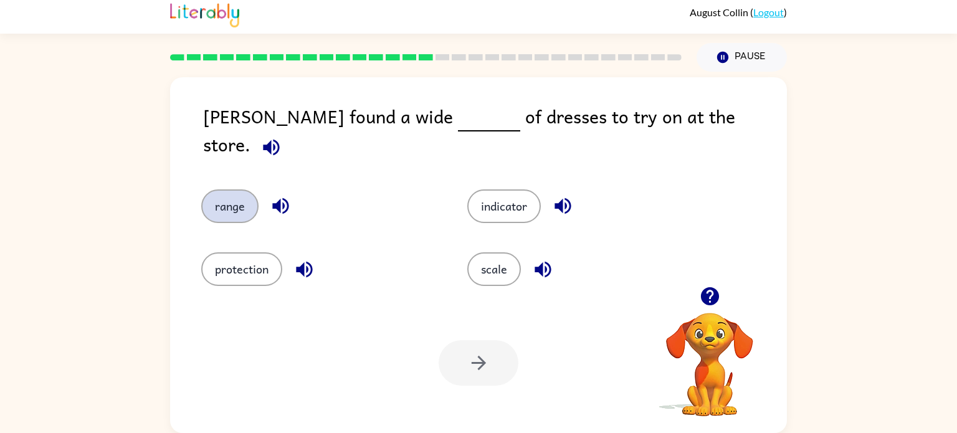
click at [236, 189] on button "range" at bounding box center [229, 206] width 57 height 34
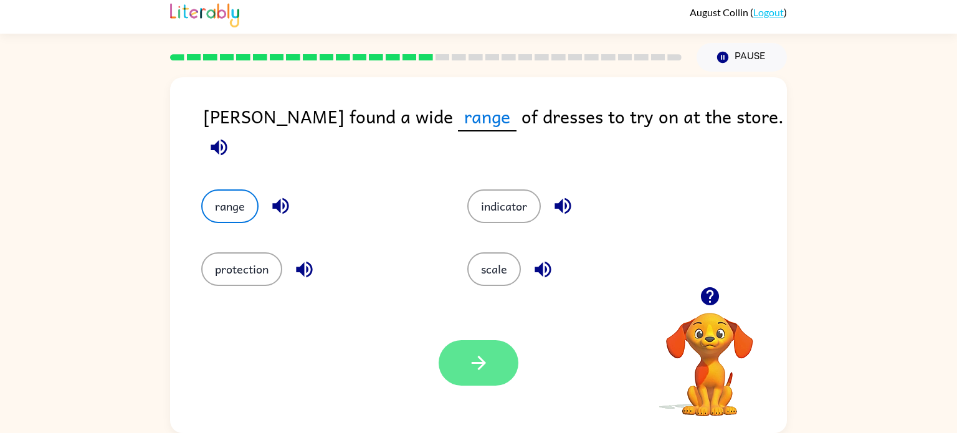
click at [477, 373] on icon "button" at bounding box center [479, 363] width 22 height 22
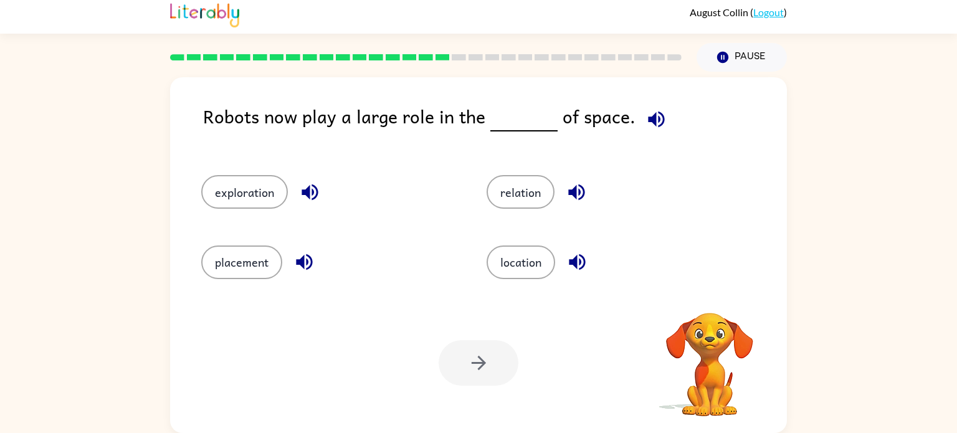
click at [469, 365] on div at bounding box center [479, 362] width 80 height 45
click at [216, 192] on button "exploration" at bounding box center [244, 192] width 87 height 34
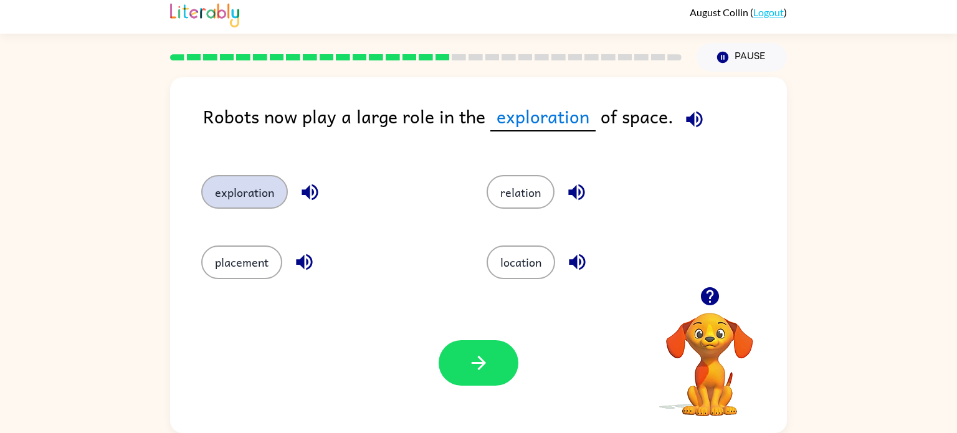
scroll to position [0, 0]
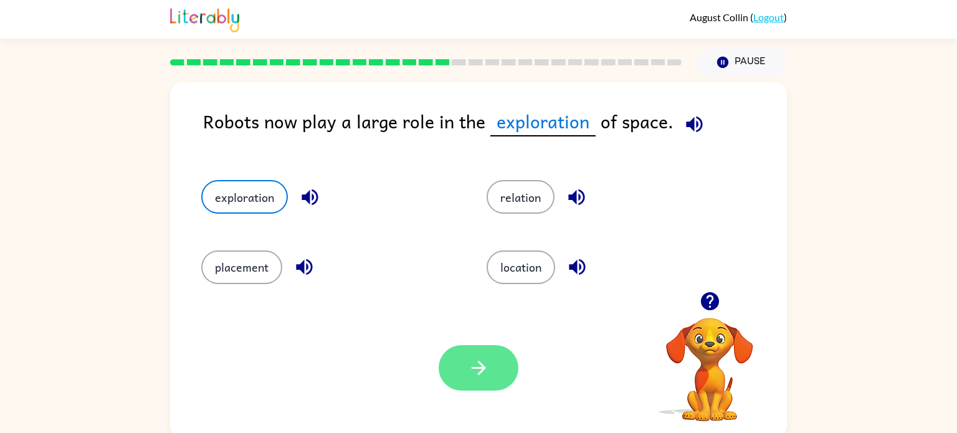
click at [501, 360] on button "button" at bounding box center [479, 367] width 80 height 45
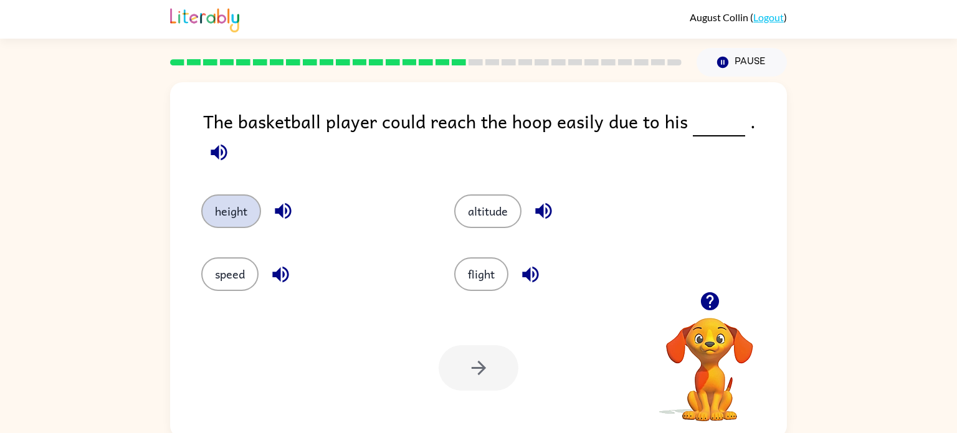
click at [244, 194] on button "height" at bounding box center [231, 211] width 60 height 34
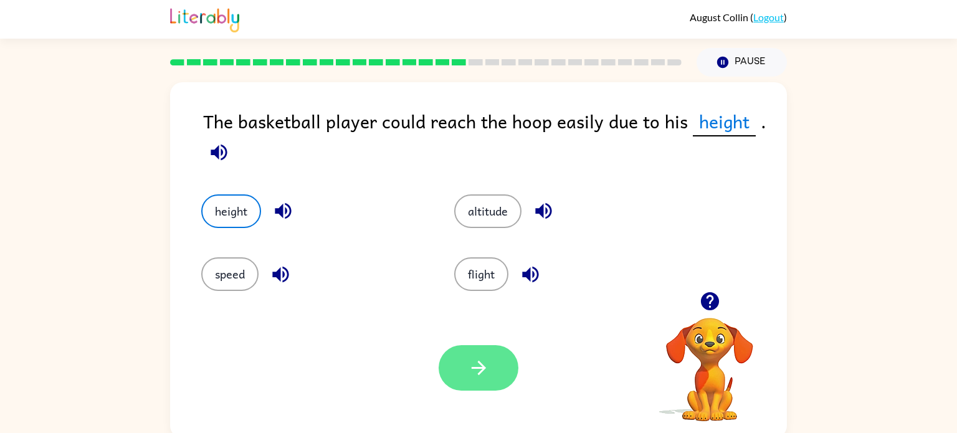
click at [456, 364] on button "button" at bounding box center [479, 367] width 80 height 45
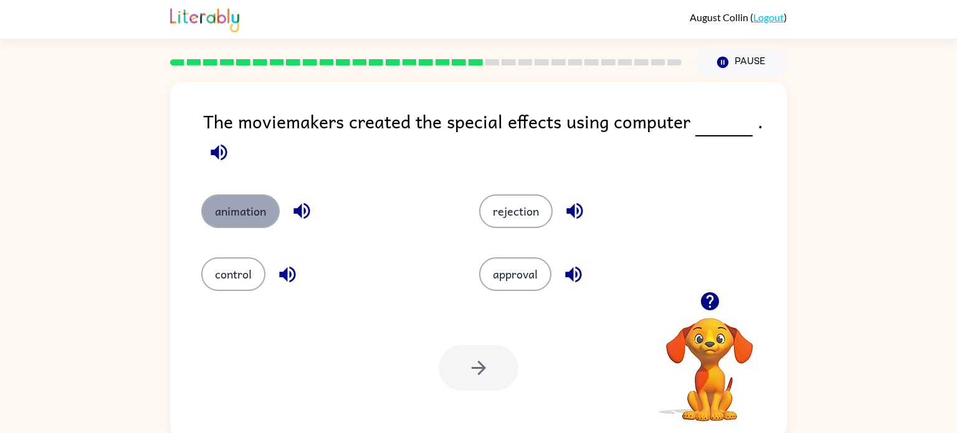
click at [244, 217] on button "animation" at bounding box center [240, 211] width 78 height 34
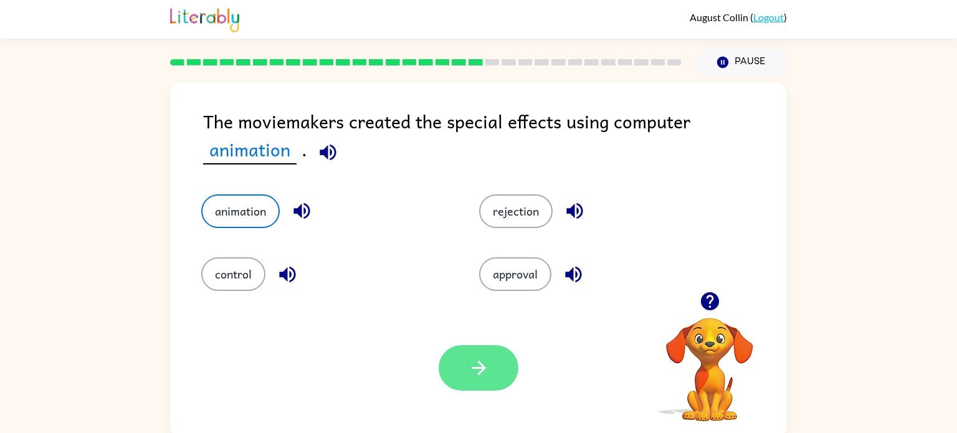
click at [462, 380] on button "button" at bounding box center [479, 367] width 80 height 45
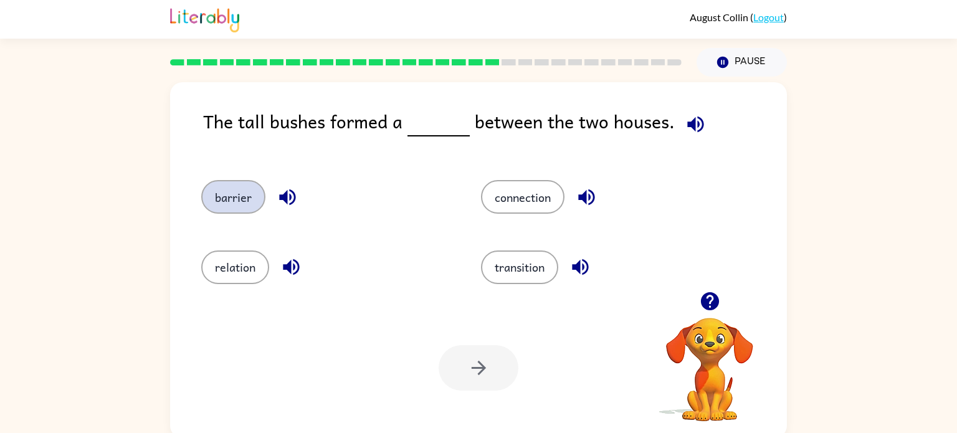
click at [224, 192] on button "barrier" at bounding box center [233, 197] width 64 height 34
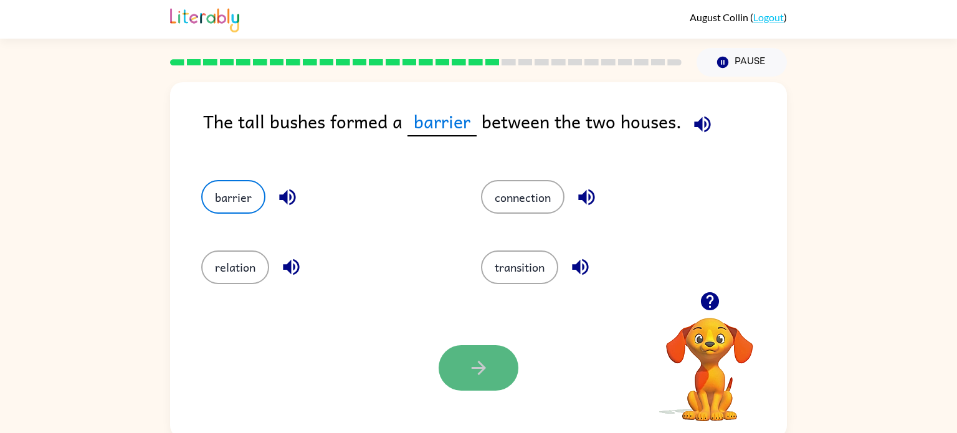
click at [450, 354] on button "button" at bounding box center [479, 367] width 80 height 45
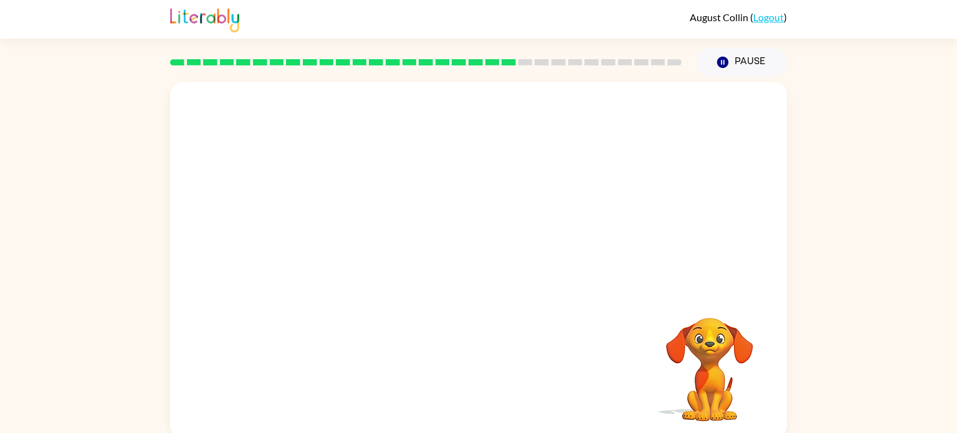
scroll to position [5, 0]
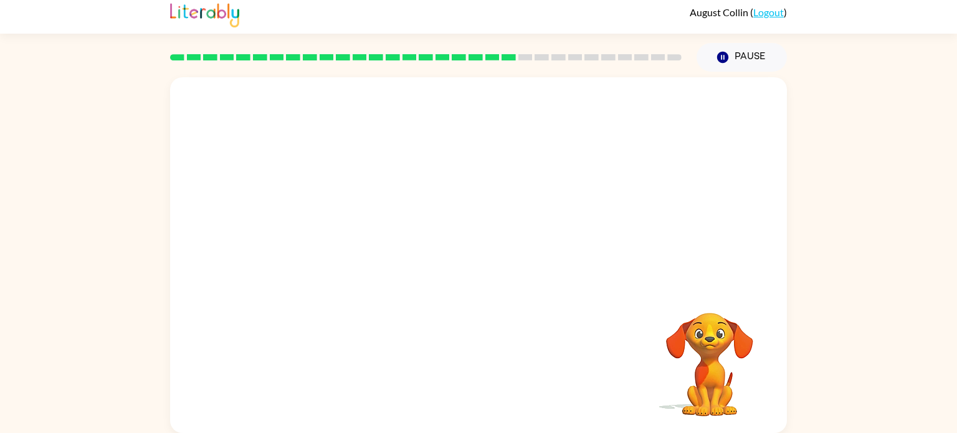
click at [369, 244] on video "Your browser must support playing .mp4 files to use Literably. Please try using…" at bounding box center [478, 181] width 617 height 209
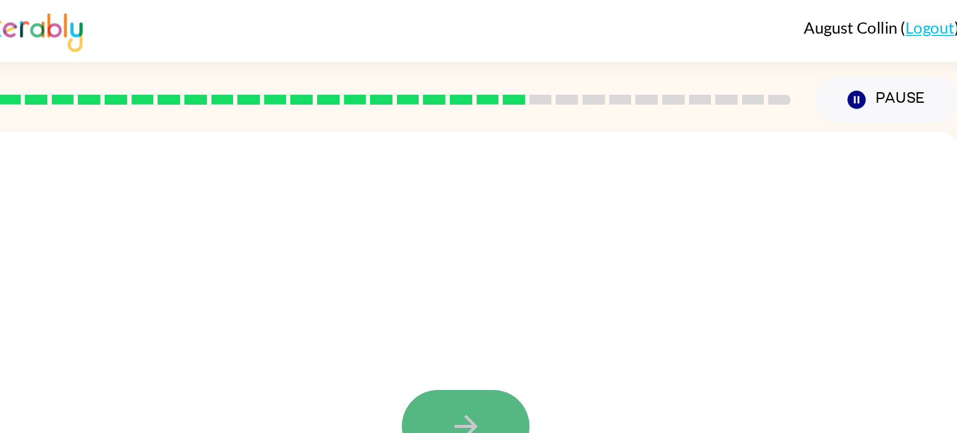
click at [485, 259] on icon "button" at bounding box center [479, 266] width 22 height 22
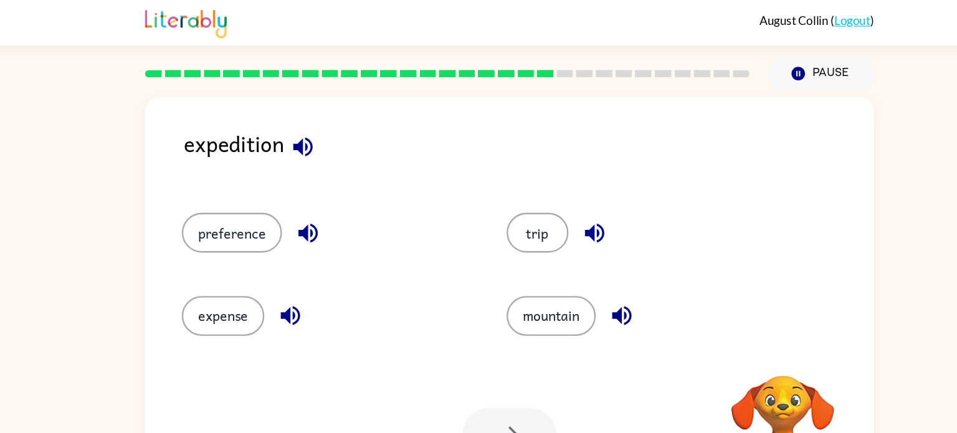
scroll to position [2, 0]
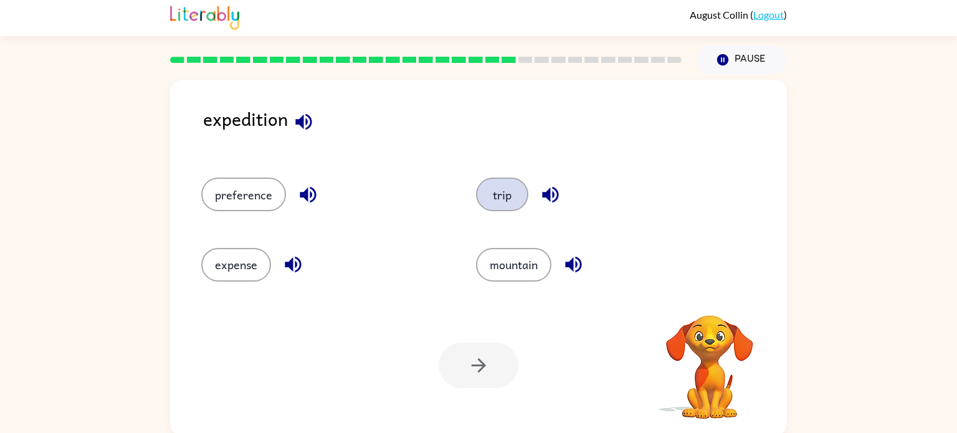
click at [522, 194] on button "trip" at bounding box center [502, 195] width 52 height 34
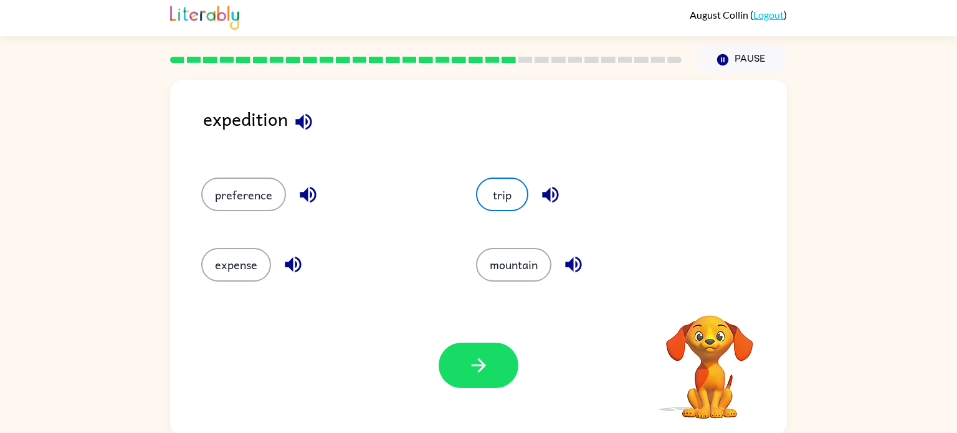
click at [478, 309] on div "Your browser must support playing .mp4 files to use Literably. Please try using…" at bounding box center [478, 365] width 617 height 140
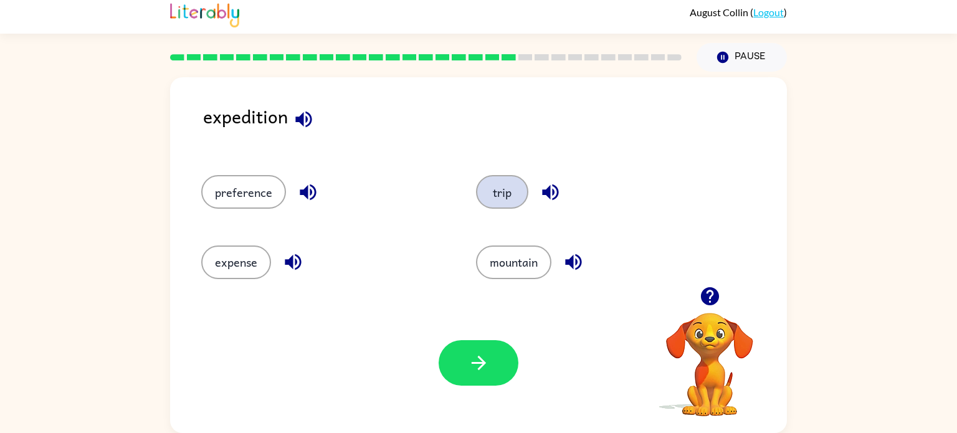
click at [498, 196] on button "trip" at bounding box center [502, 192] width 52 height 34
click at [481, 383] on button "button" at bounding box center [479, 362] width 80 height 45
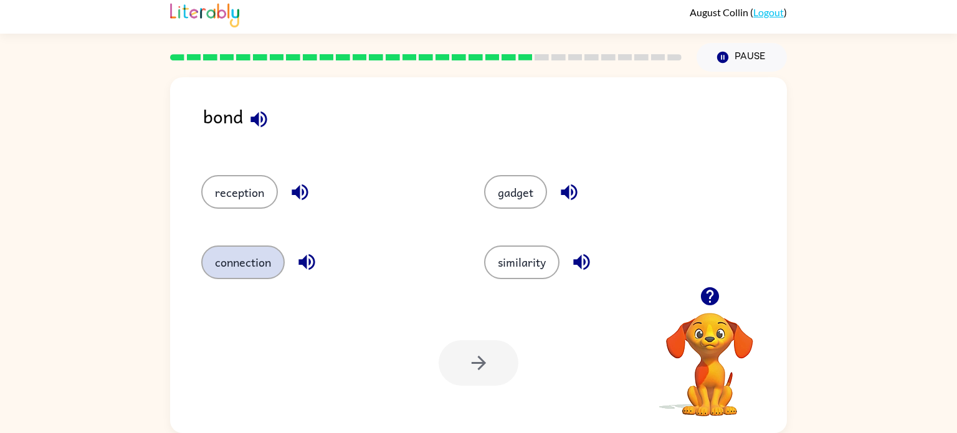
click at [249, 259] on button "connection" at bounding box center [242, 262] width 83 height 34
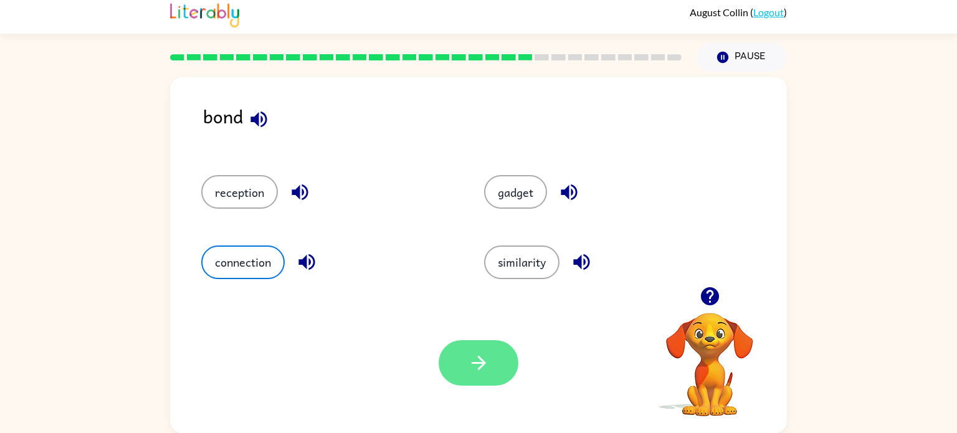
click at [465, 374] on button "button" at bounding box center [479, 362] width 80 height 45
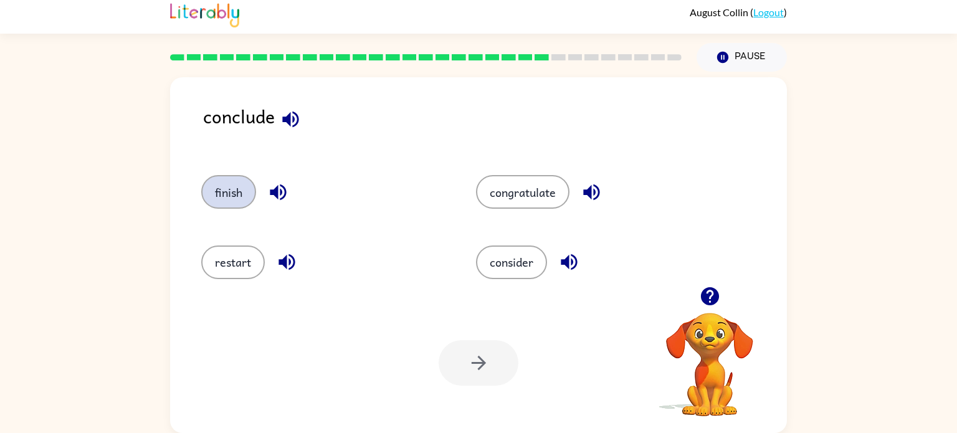
click at [213, 185] on button "finish" at bounding box center [228, 192] width 55 height 34
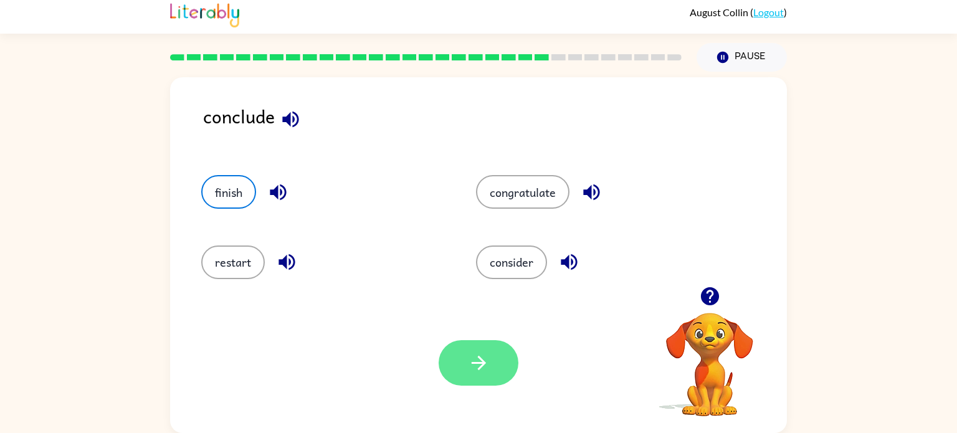
click at [478, 367] on icon "button" at bounding box center [479, 363] width 22 height 22
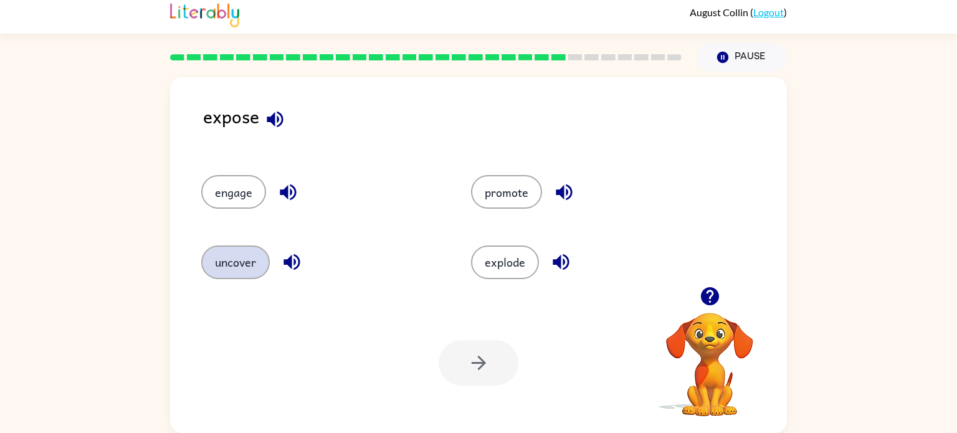
click at [237, 259] on button "uncover" at bounding box center [235, 262] width 69 height 34
click at [201, 245] on button "uncover" at bounding box center [235, 262] width 69 height 34
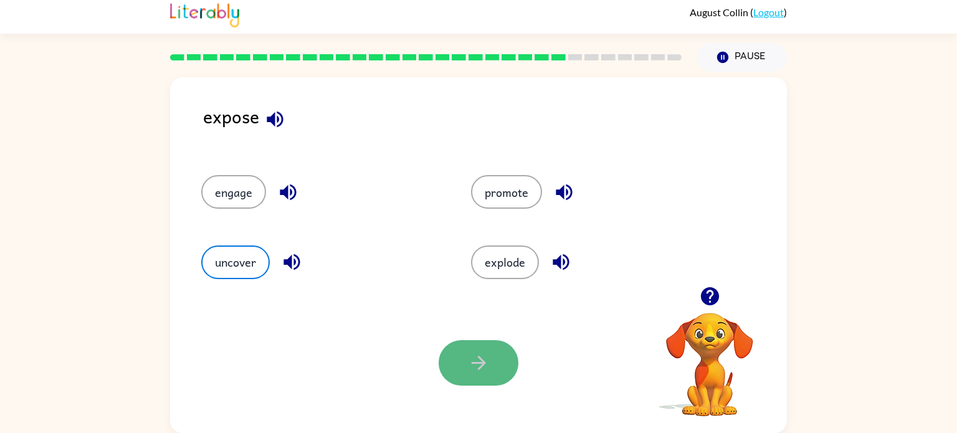
click at [480, 353] on icon "button" at bounding box center [479, 363] width 22 height 22
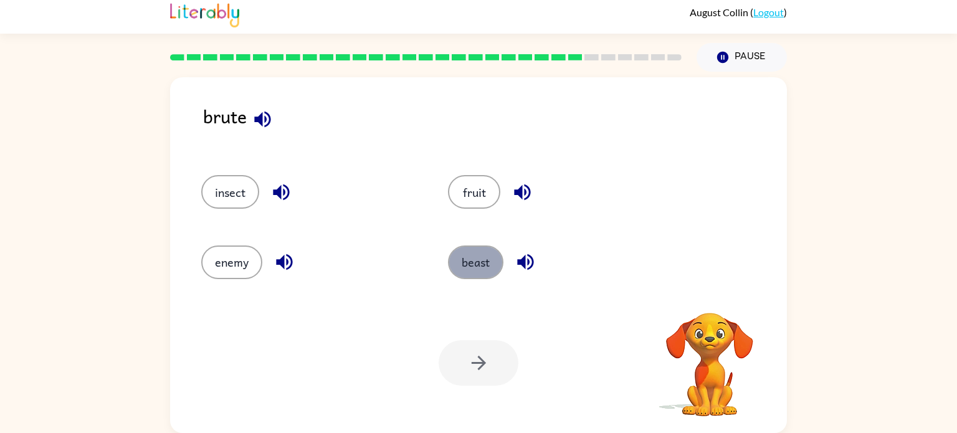
click at [477, 269] on button "beast" at bounding box center [475, 262] width 55 height 34
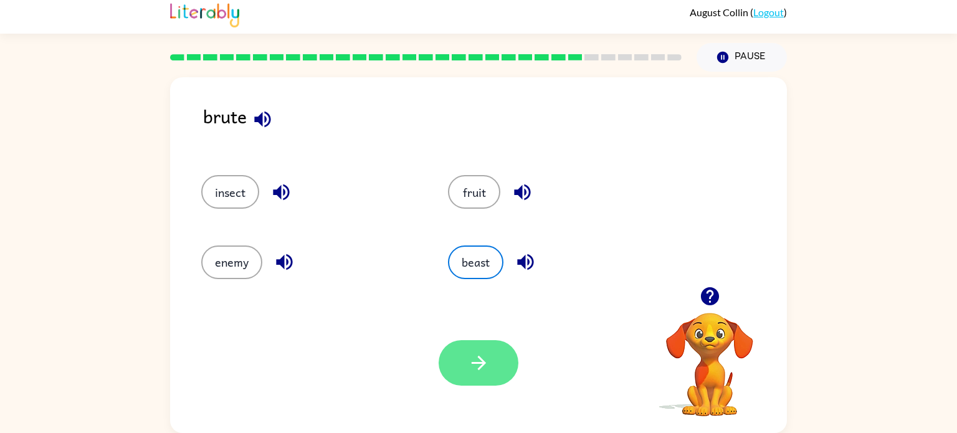
click at [472, 364] on icon "button" at bounding box center [479, 363] width 22 height 22
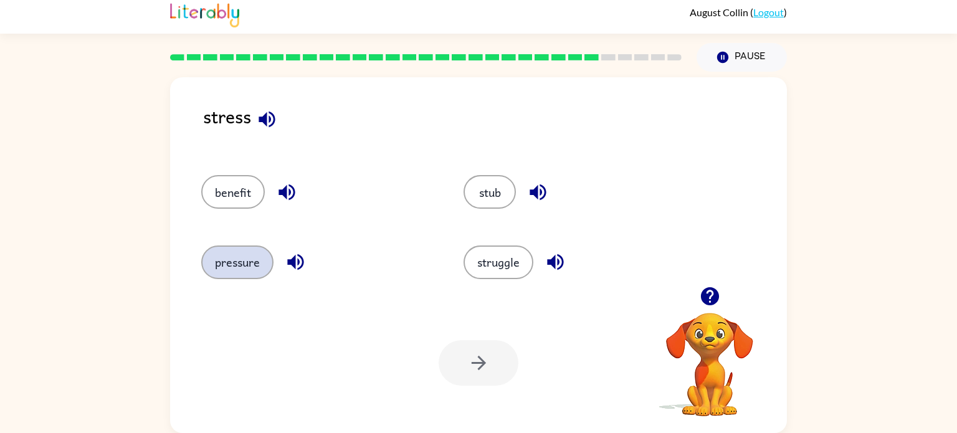
click at [223, 262] on button "pressure" at bounding box center [237, 262] width 72 height 34
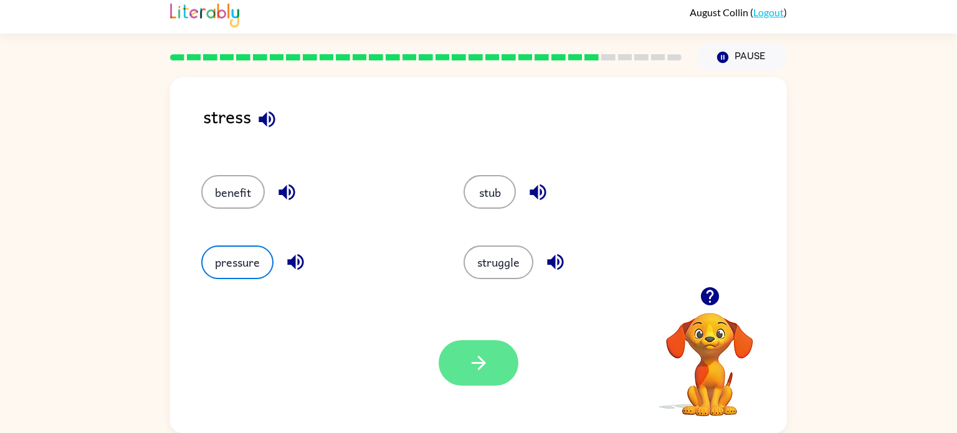
click at [473, 377] on button "button" at bounding box center [479, 362] width 80 height 45
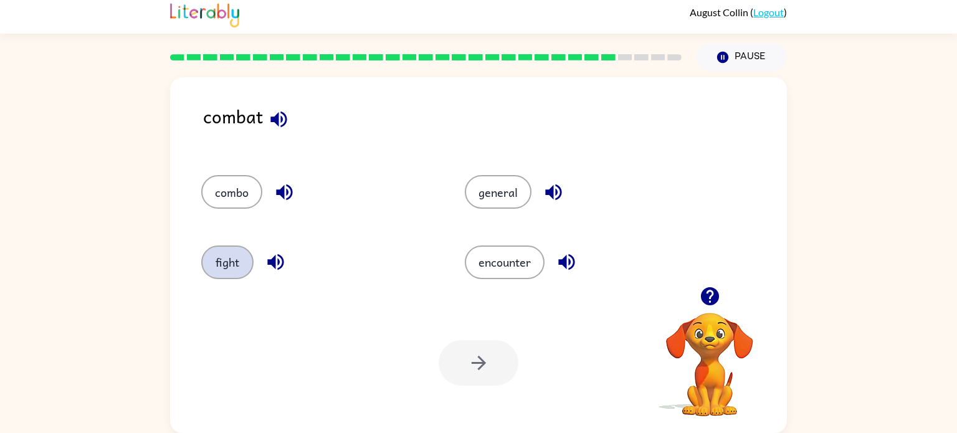
click at [210, 248] on button "fight" at bounding box center [227, 262] width 52 height 34
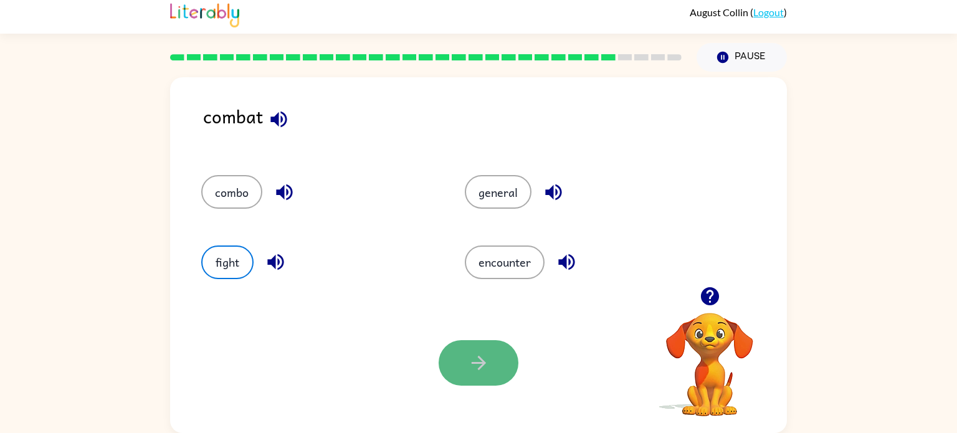
click at [448, 345] on button "button" at bounding box center [479, 362] width 80 height 45
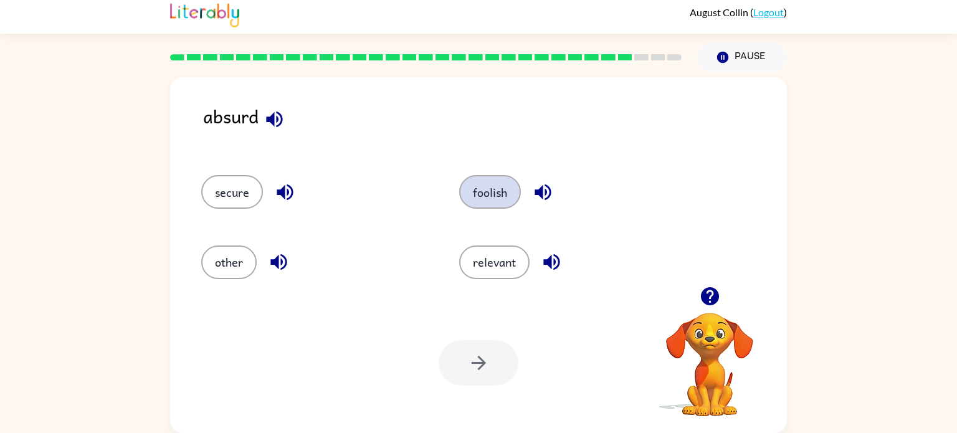
click at [473, 186] on button "foolish" at bounding box center [490, 192] width 62 height 34
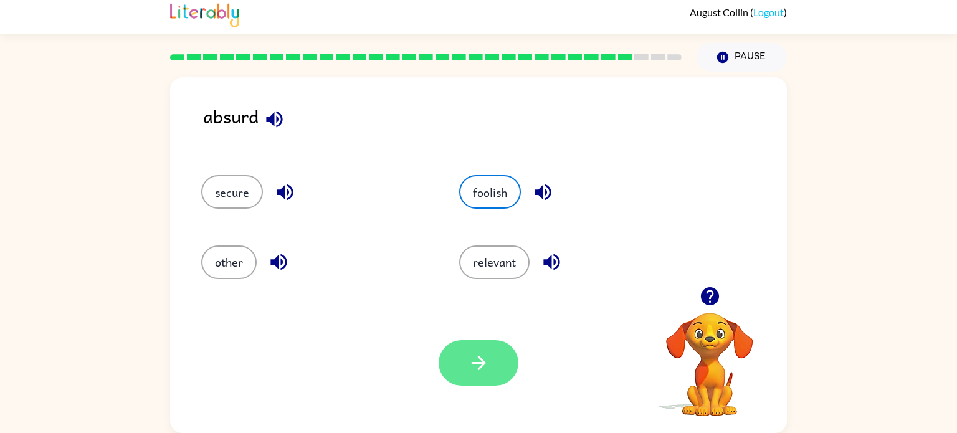
click at [476, 363] on icon "button" at bounding box center [478, 363] width 14 height 14
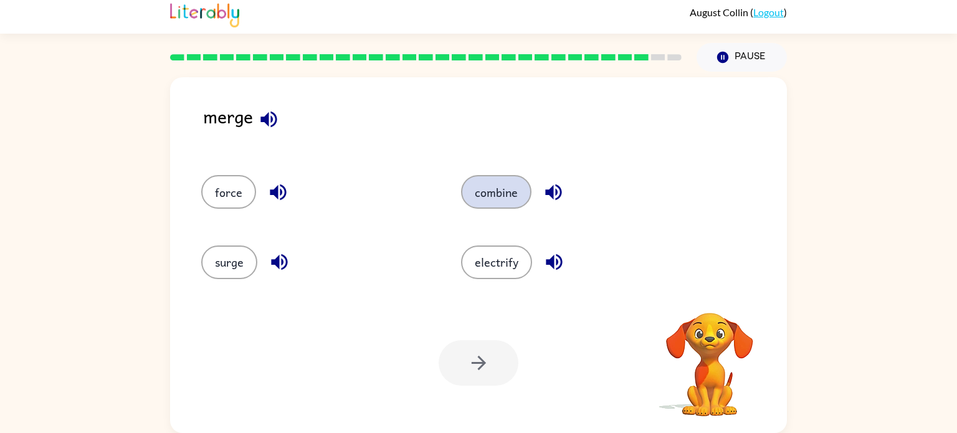
click at [486, 194] on button "combine" at bounding box center [496, 192] width 70 height 34
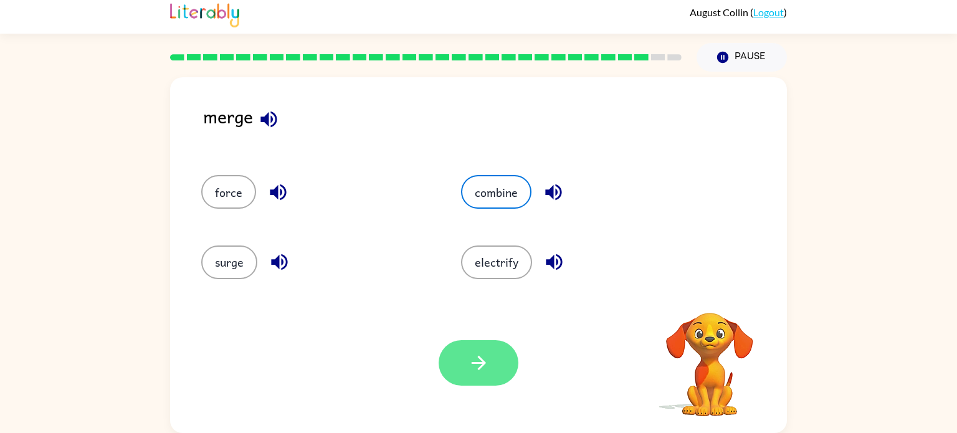
click at [488, 371] on icon "button" at bounding box center [479, 363] width 22 height 22
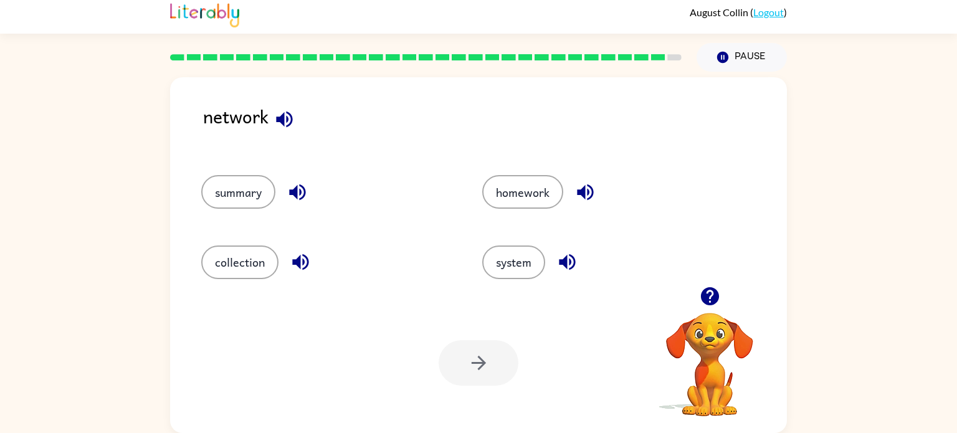
scroll to position [0, 0]
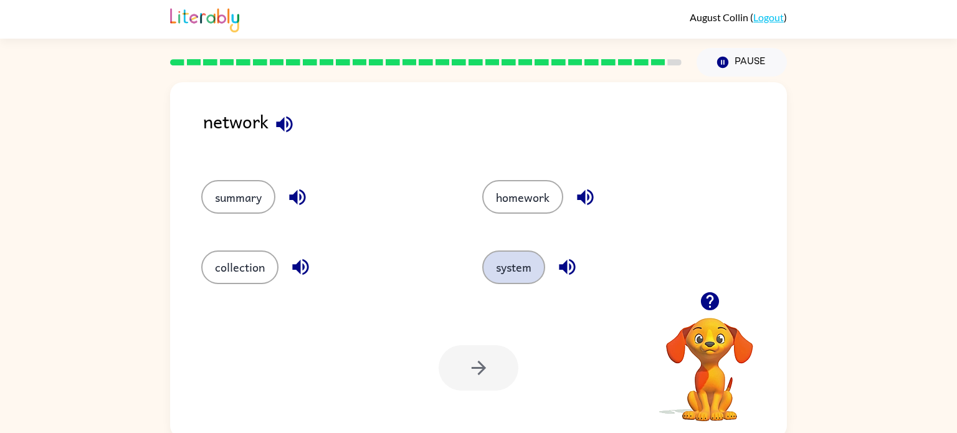
click at [535, 264] on button "system" at bounding box center [513, 267] width 63 height 34
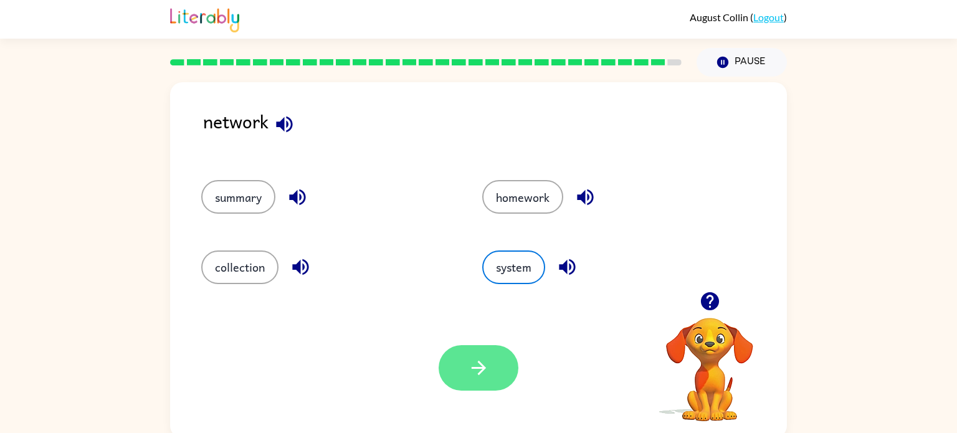
click at [472, 369] on icon "button" at bounding box center [479, 368] width 22 height 22
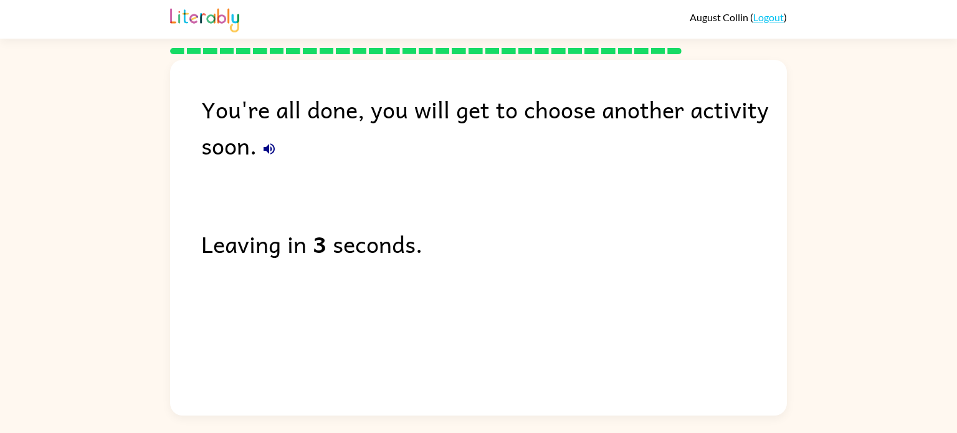
click at [270, 159] on button "button" at bounding box center [269, 148] width 25 height 25
